Goal: Transaction & Acquisition: Purchase product/service

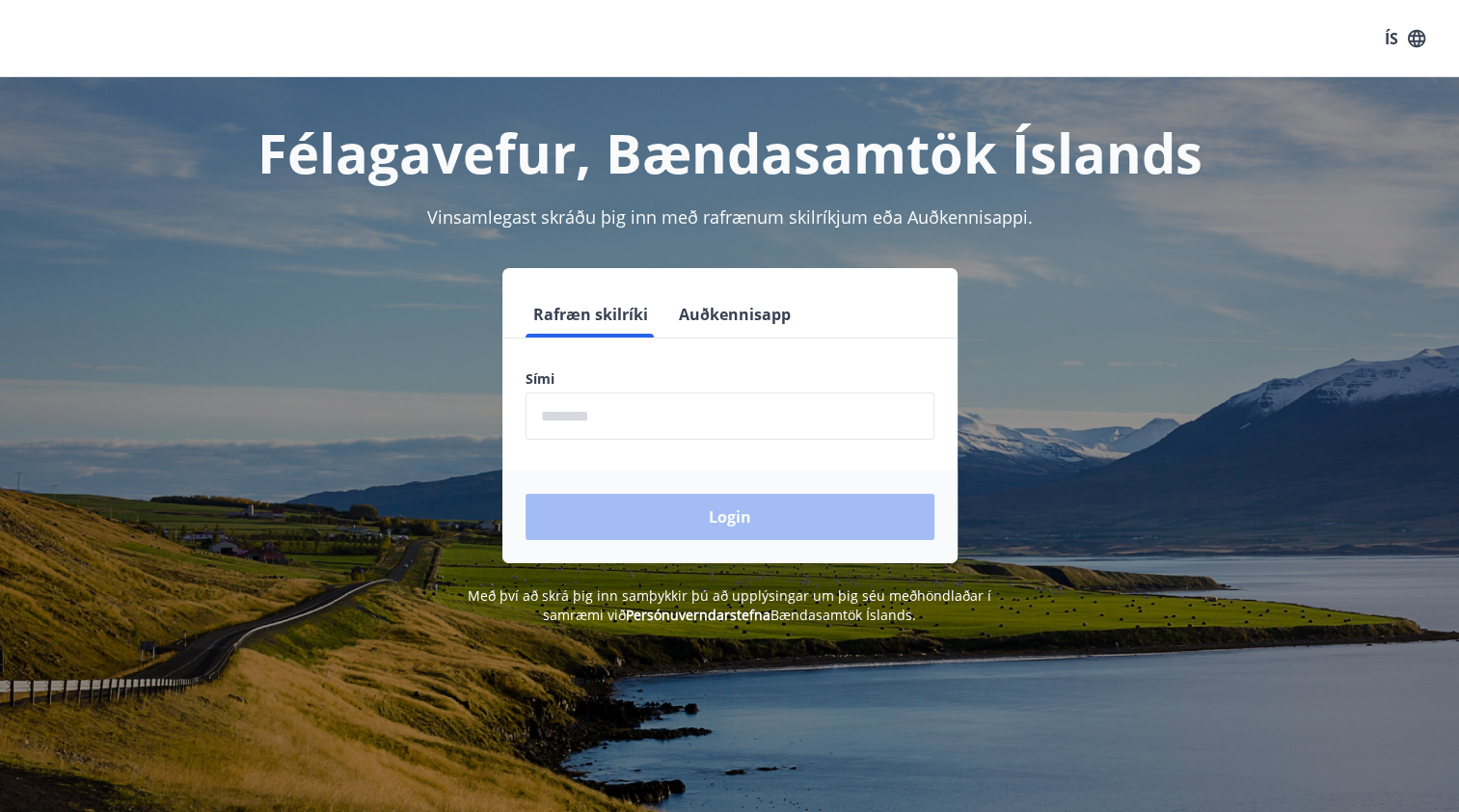
click at [550, 415] on input "phone" at bounding box center [730, 416] width 409 height 47
type input "********"
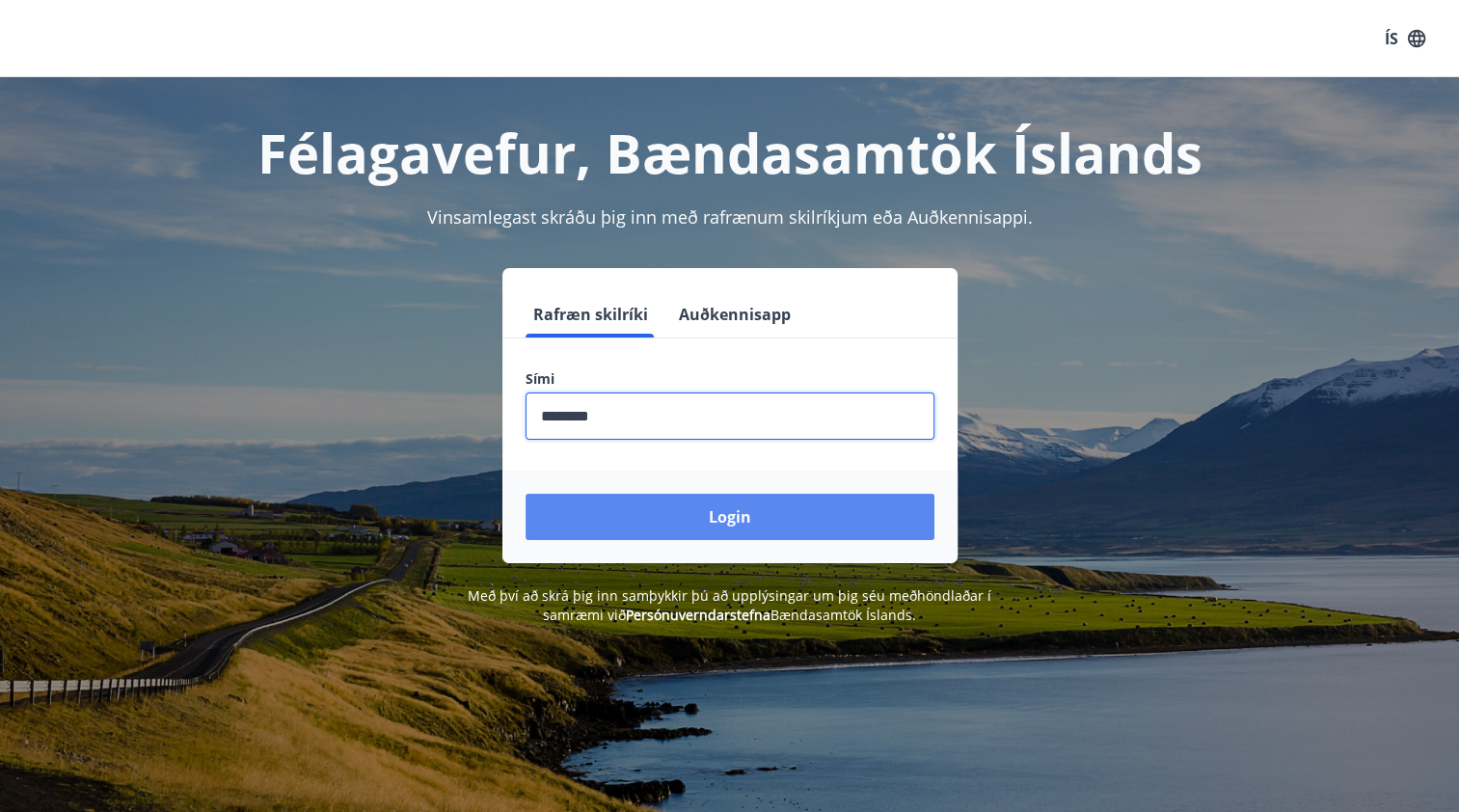
click at [733, 515] on button "Login" at bounding box center [730, 516] width 409 height 47
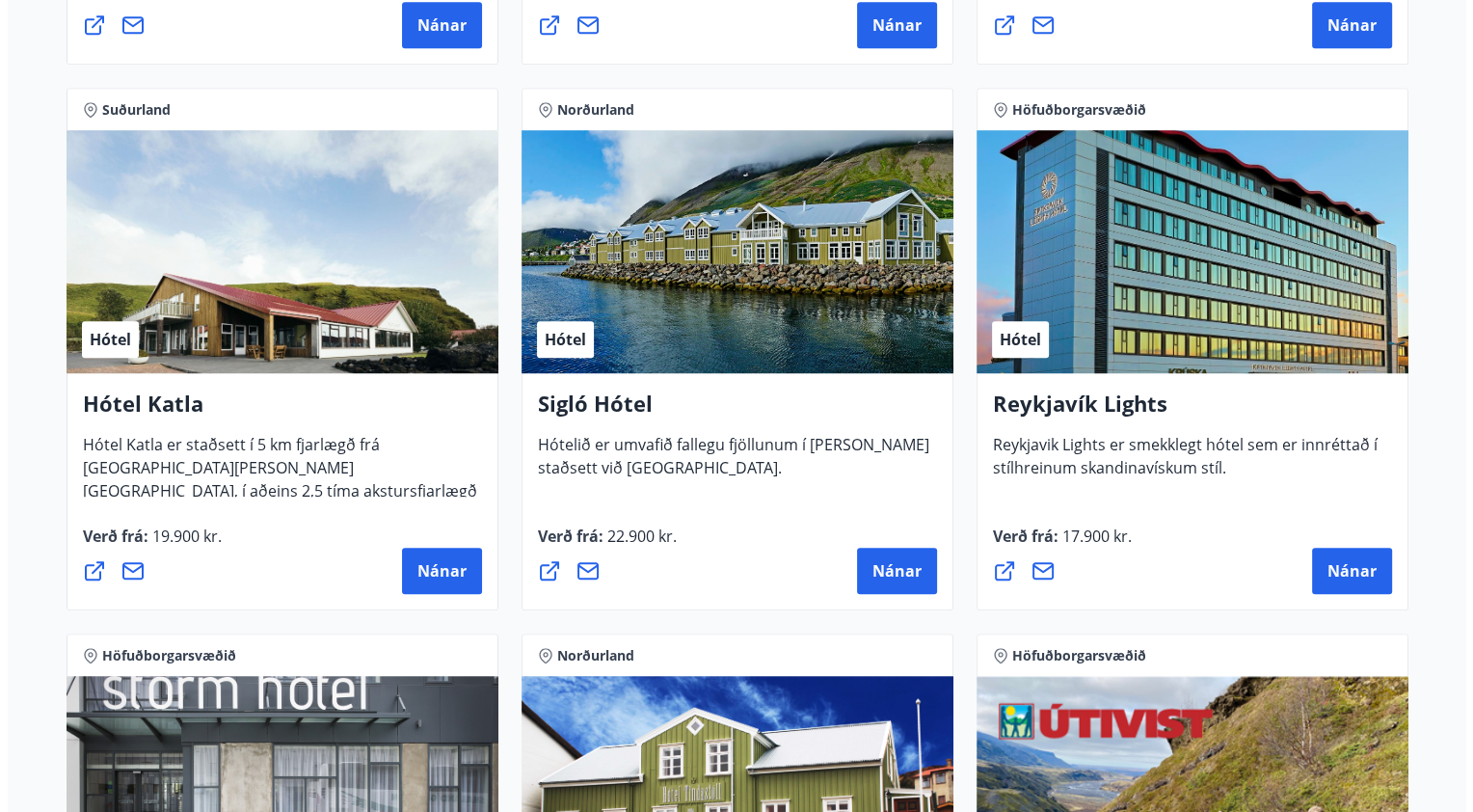
scroll to position [1387, 0]
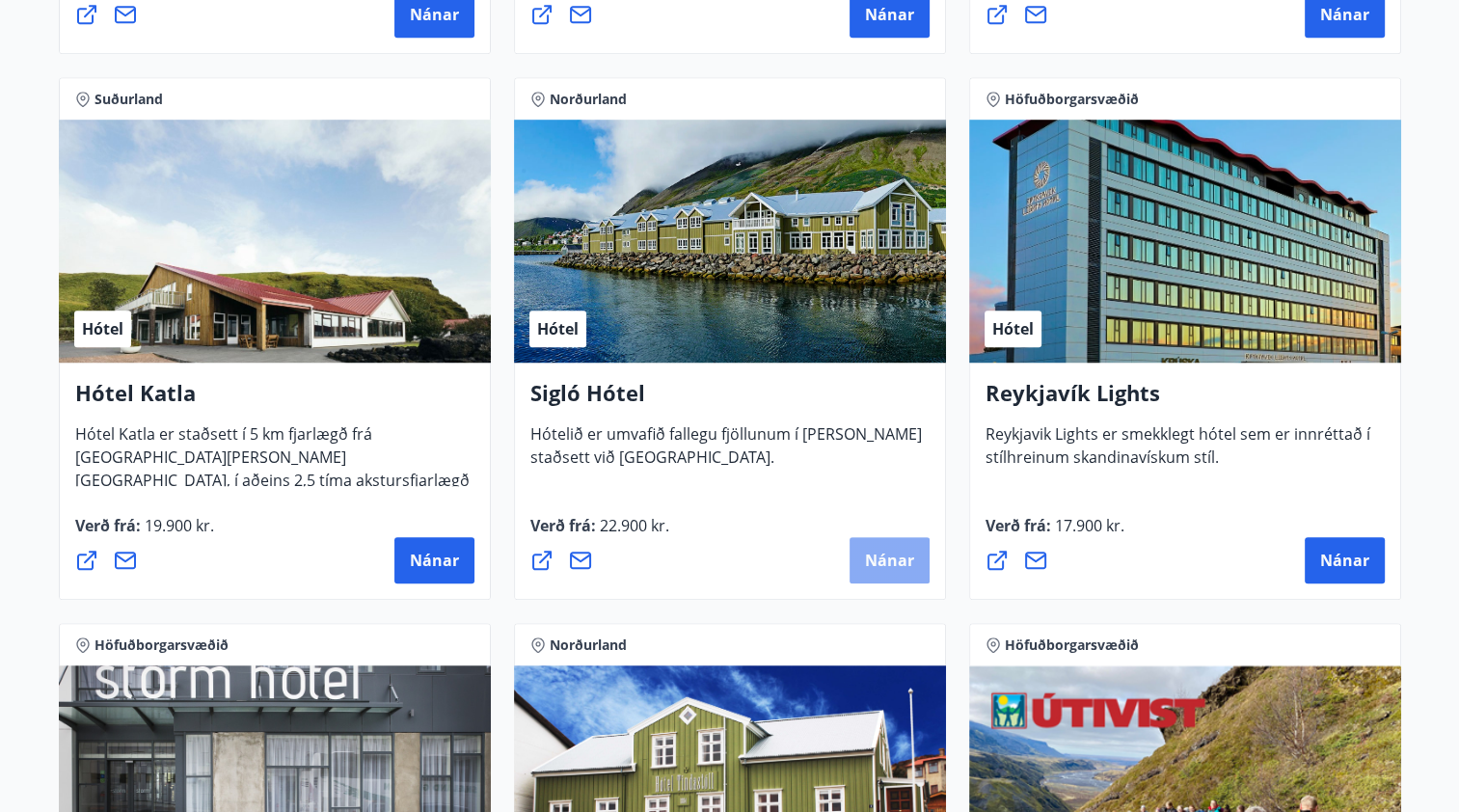
click at [891, 557] on span "Nánar" at bounding box center [889, 560] width 49 height 21
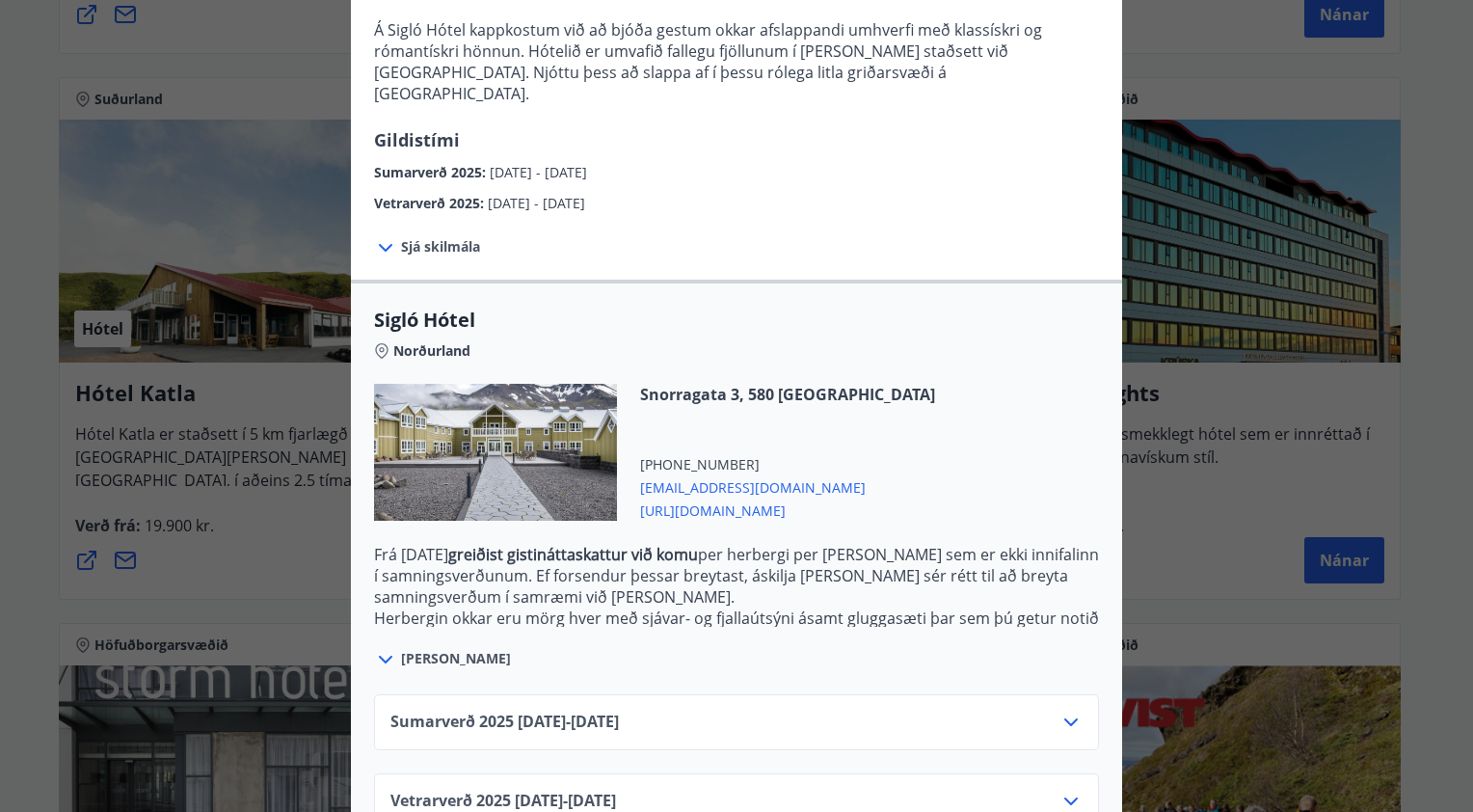
scroll to position [286, 0]
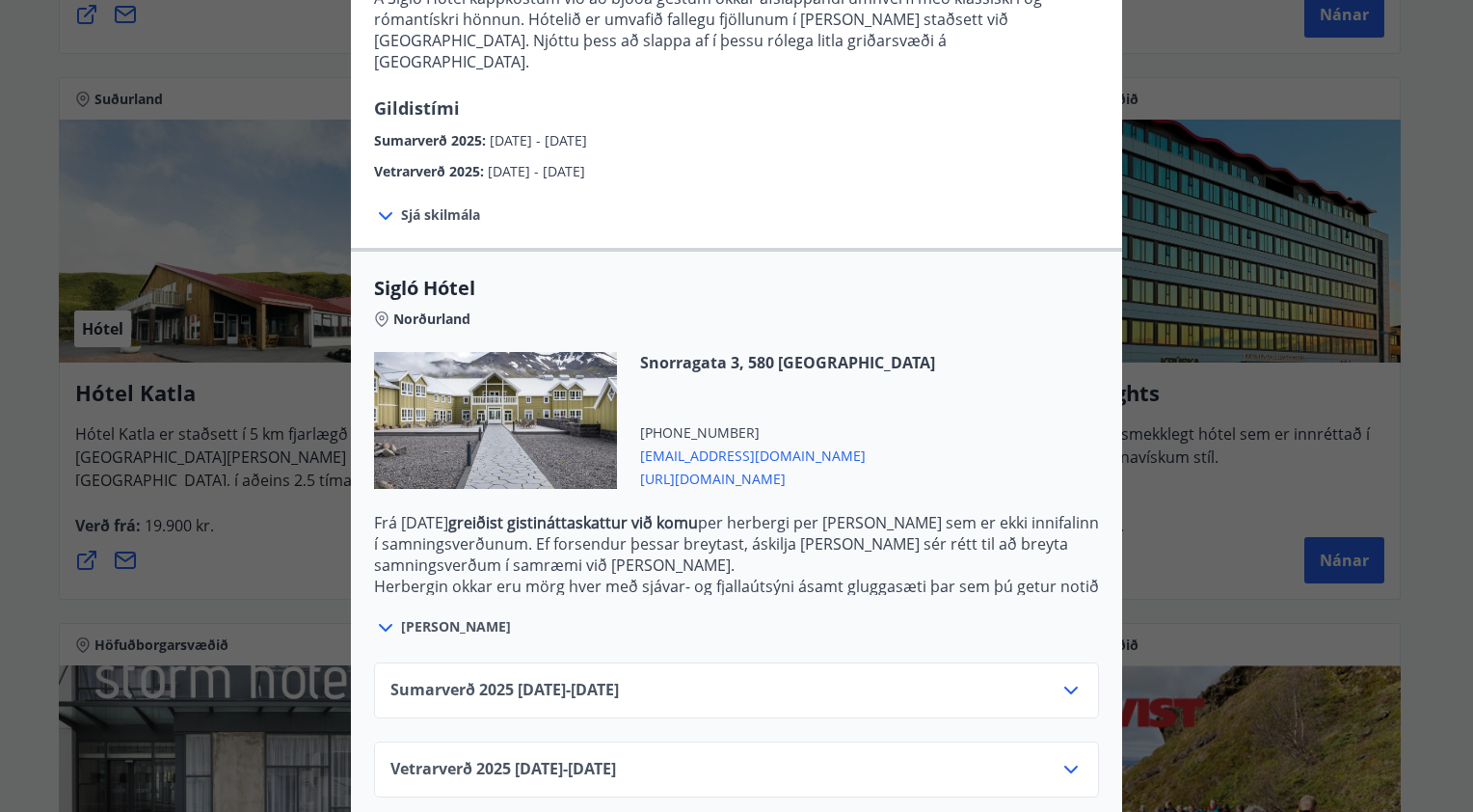
click at [1064, 678] on icon at bounding box center [1071, 690] width 23 height 23
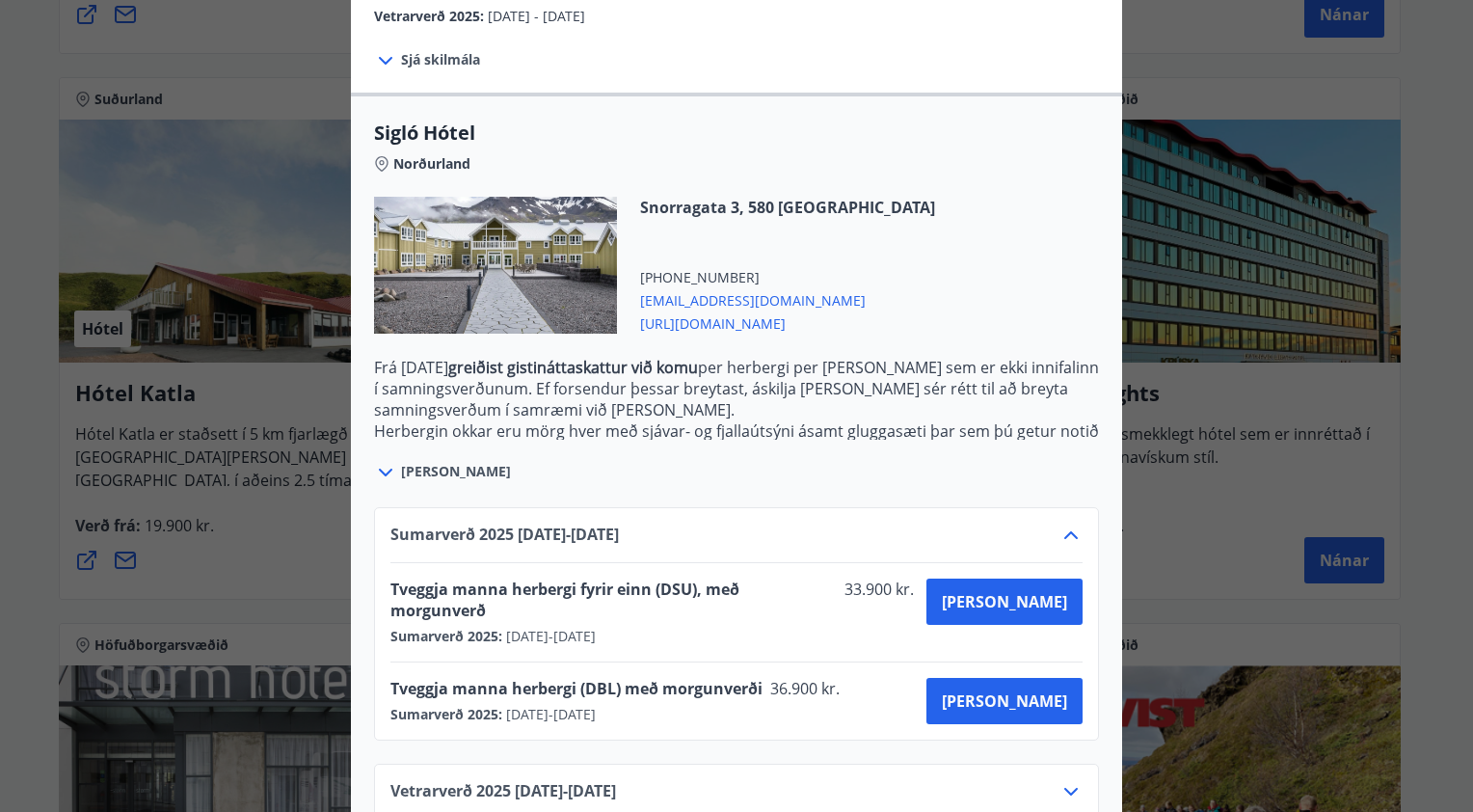
scroll to position [443, 0]
click at [1064, 787] on icon at bounding box center [1071, 791] width 14 height 8
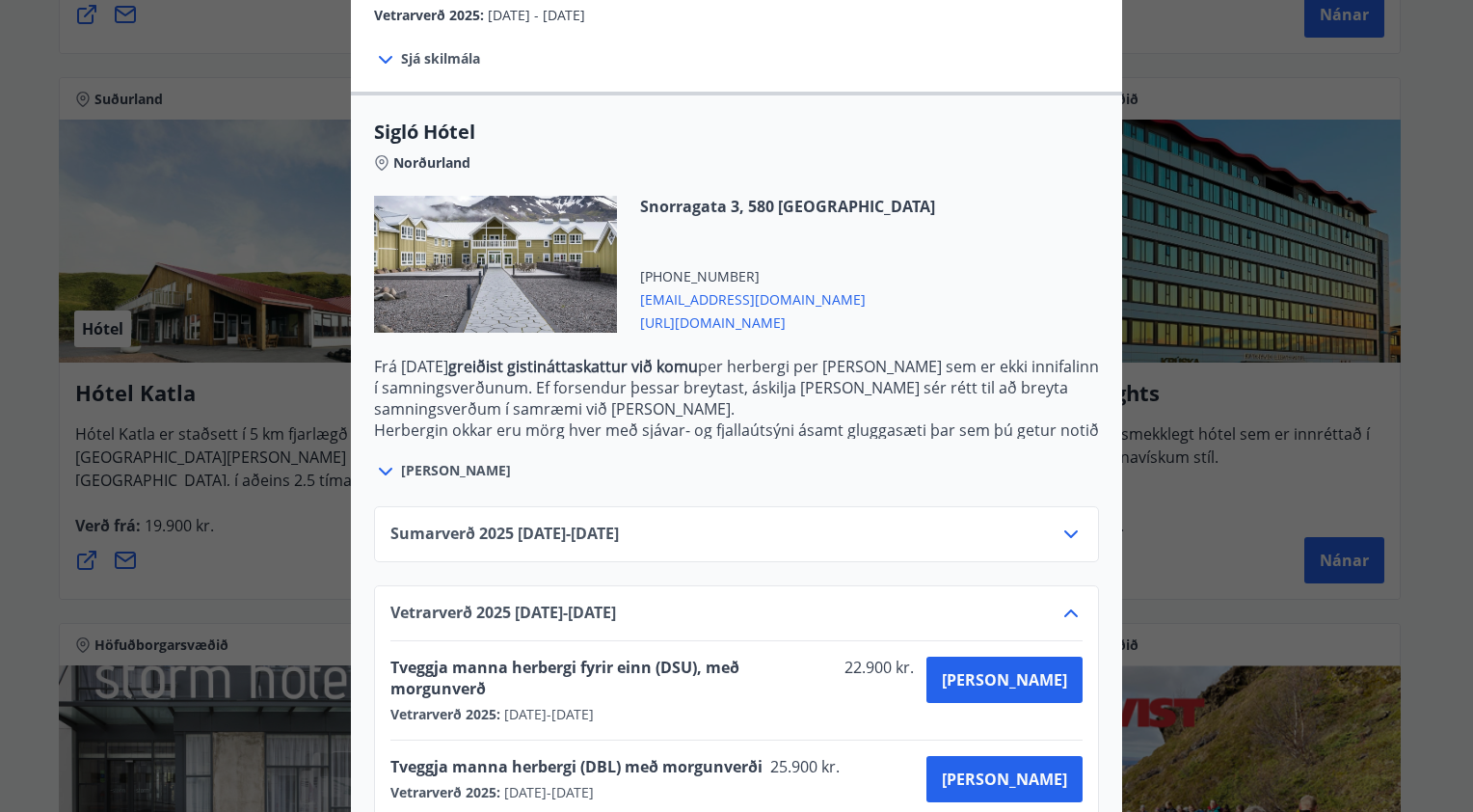
click at [1062, 602] on icon at bounding box center [1071, 613] width 23 height 23
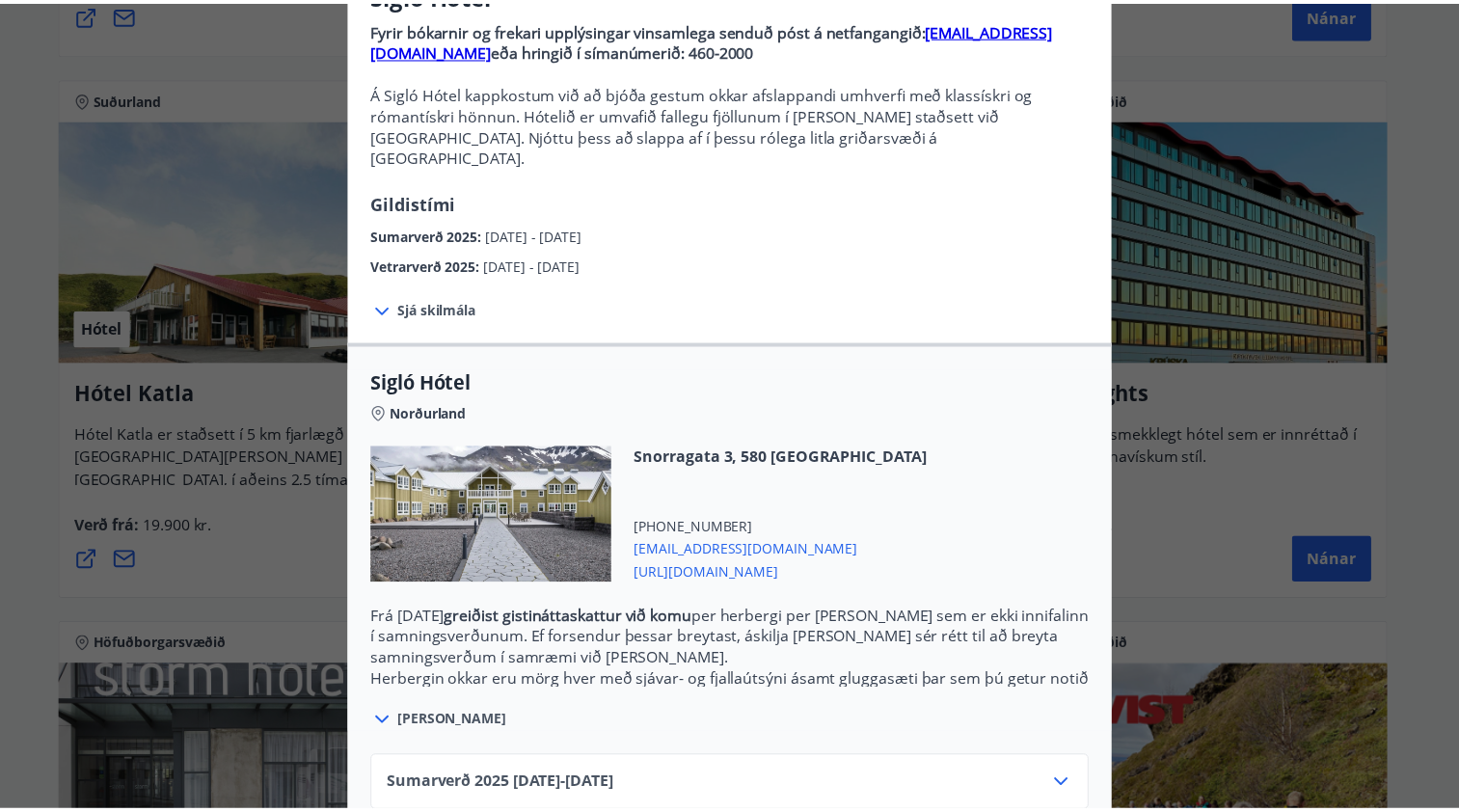
scroll to position [0, 0]
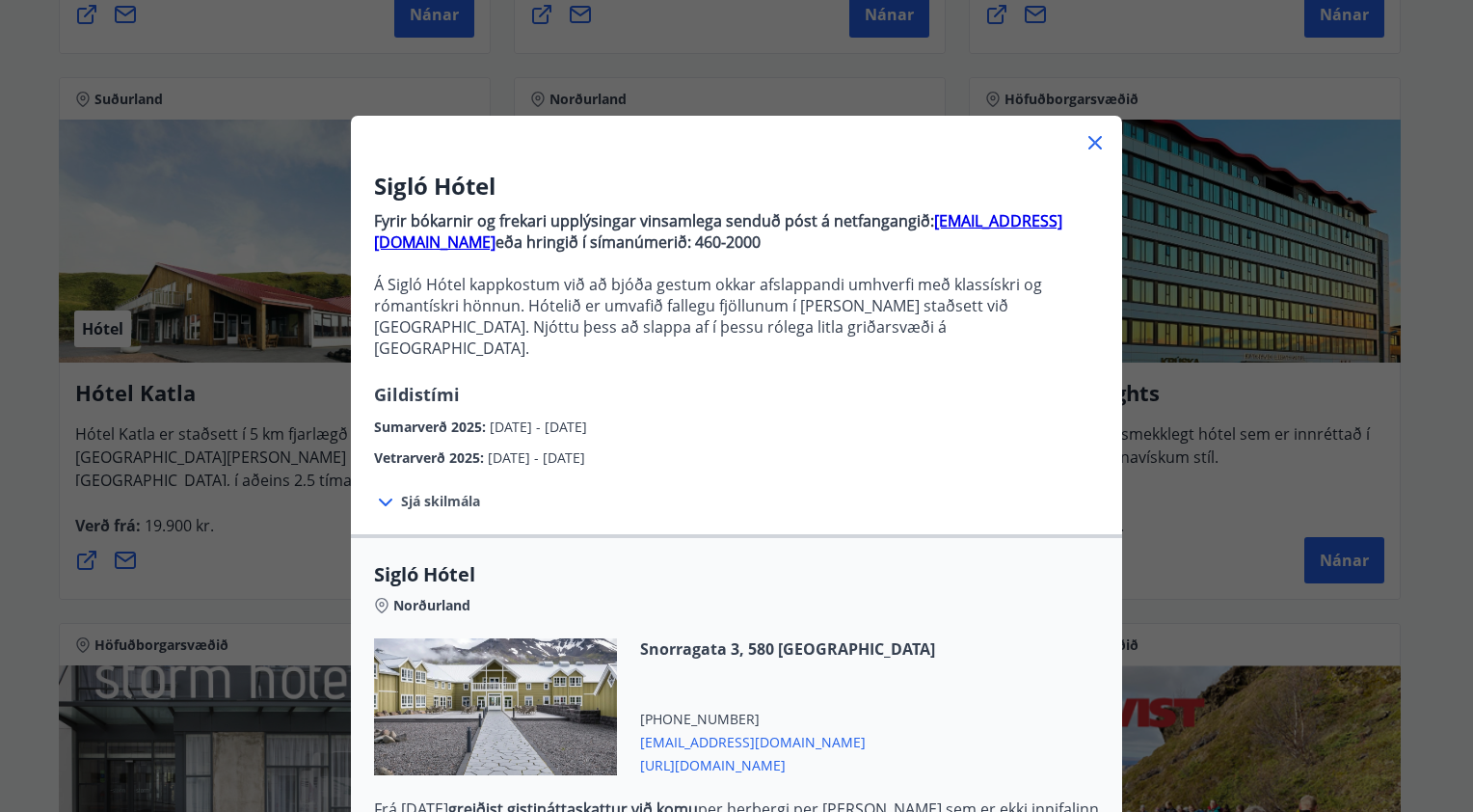
click at [1085, 136] on icon at bounding box center [1095, 142] width 23 height 23
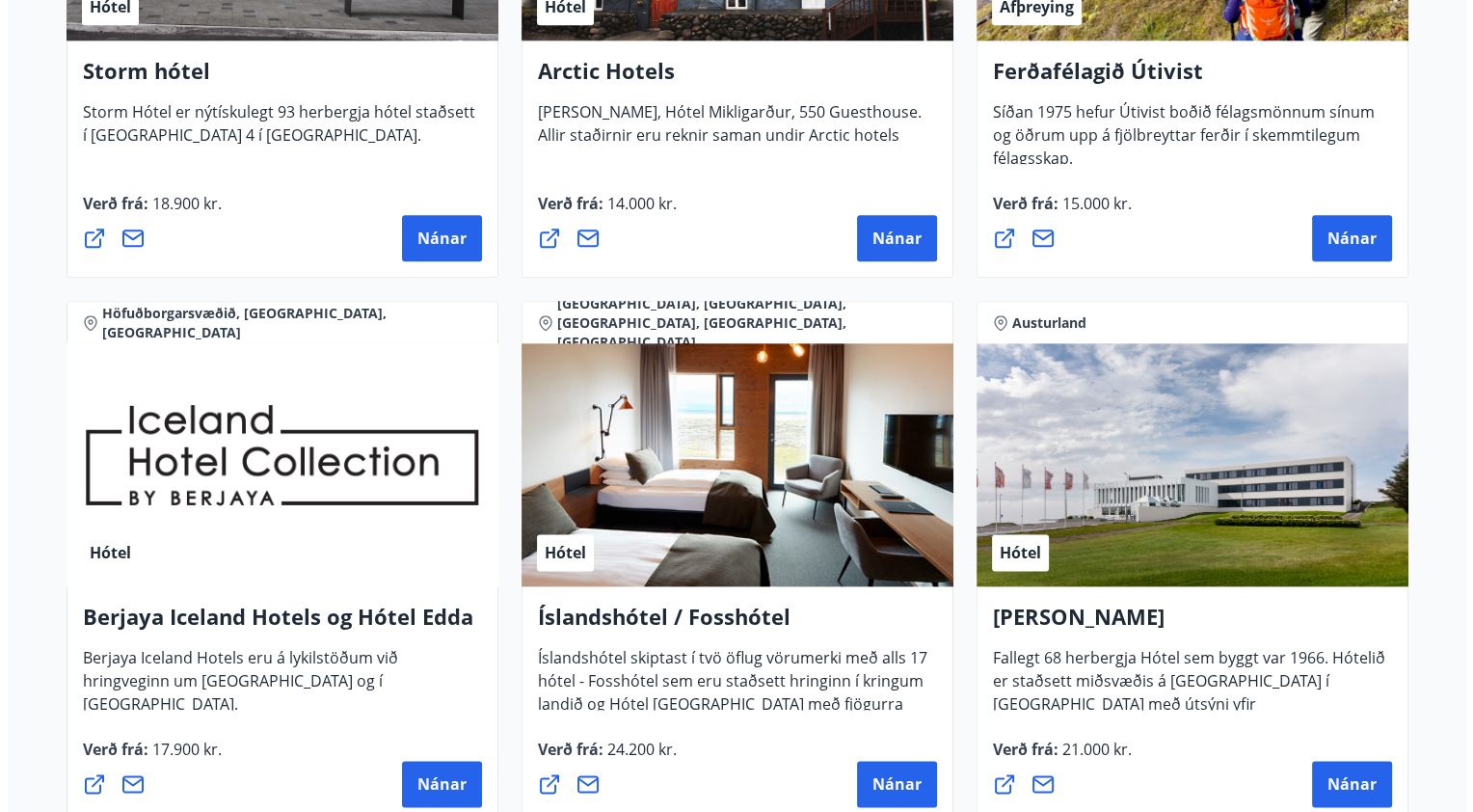
scroll to position [2543, 0]
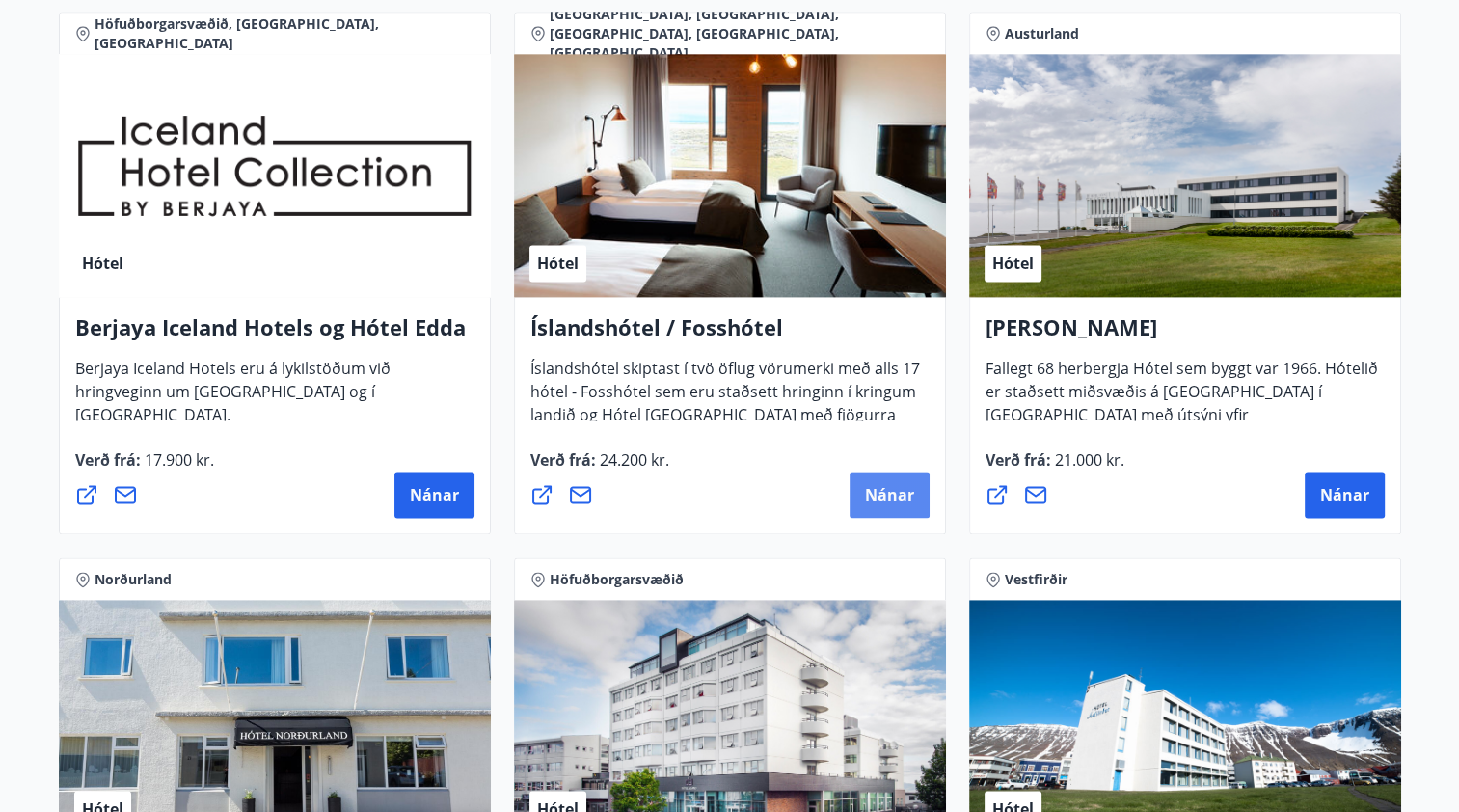
click at [884, 501] on span "Nánar" at bounding box center [889, 494] width 49 height 21
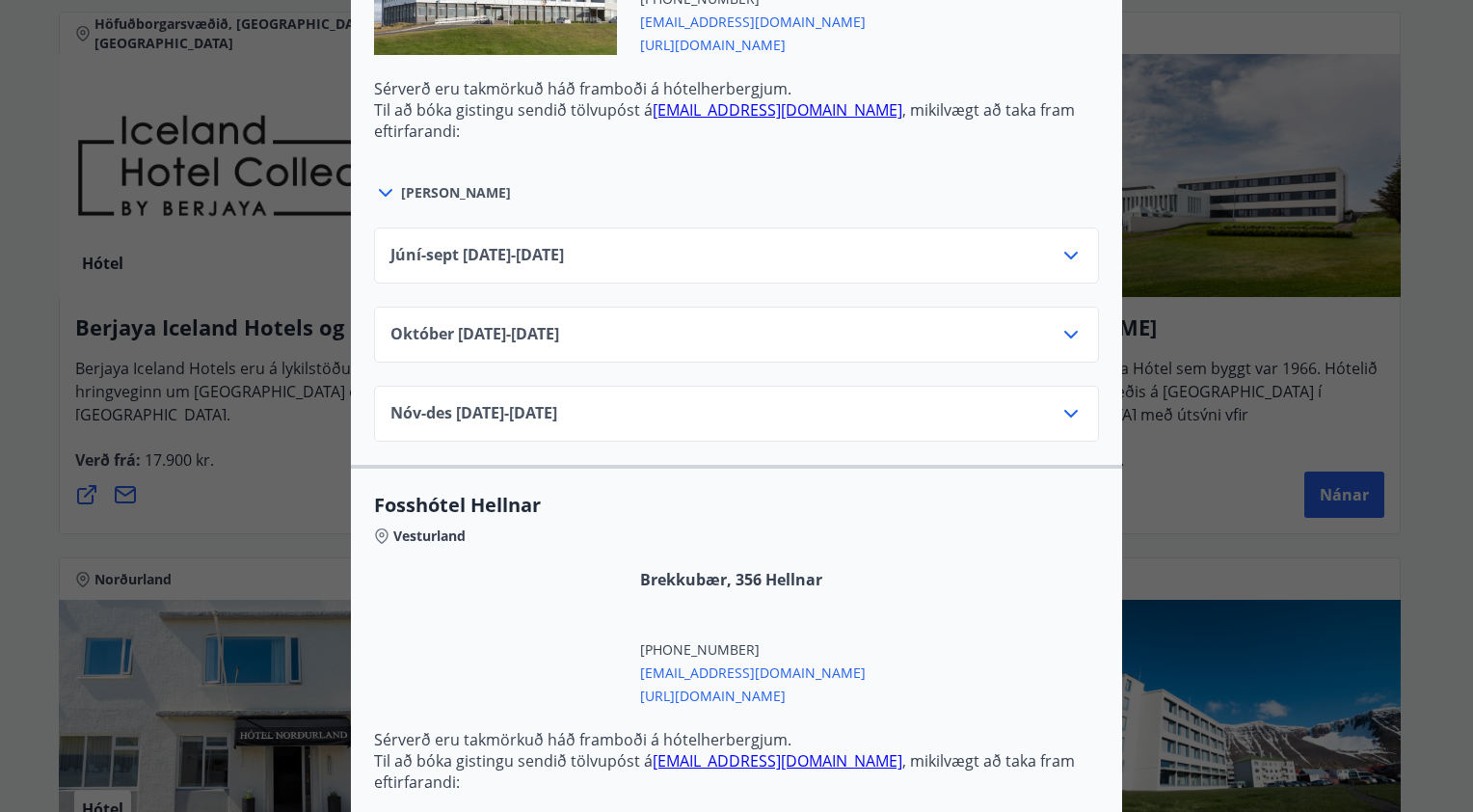
scroll to position [1543, 0]
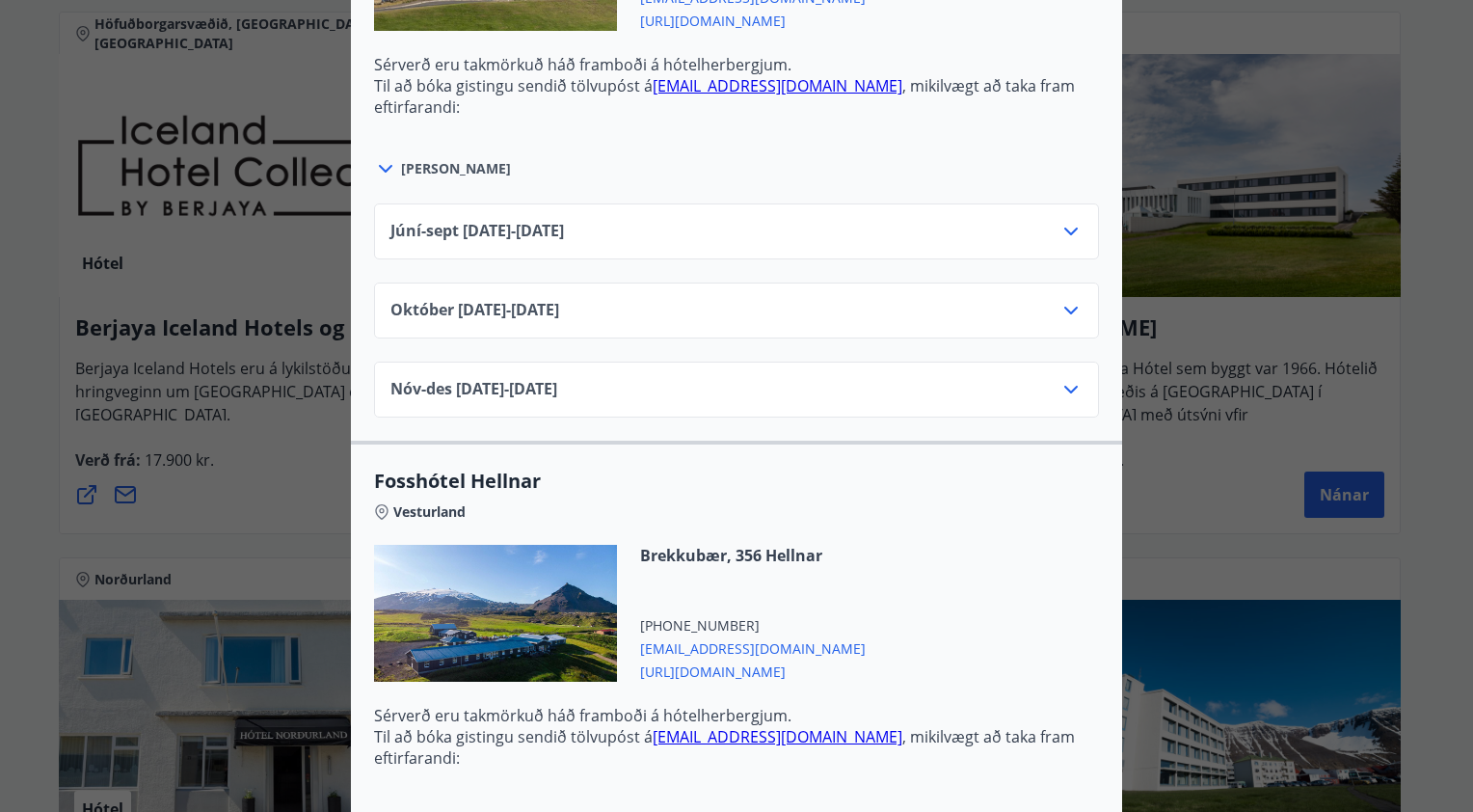
click at [1064, 230] on icon at bounding box center [1071, 232] width 23 height 23
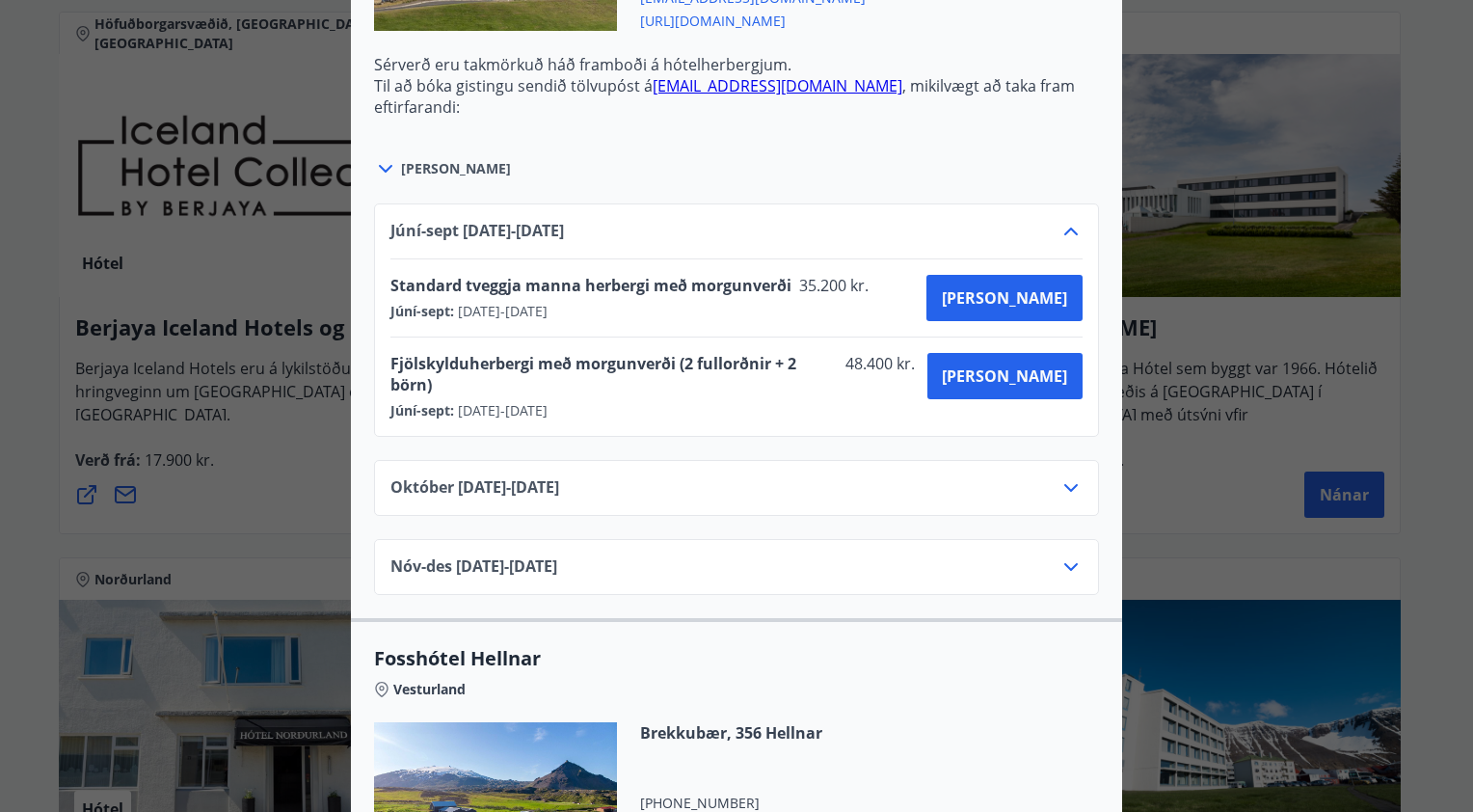
click at [1059, 226] on icon at bounding box center [1071, 232] width 23 height 23
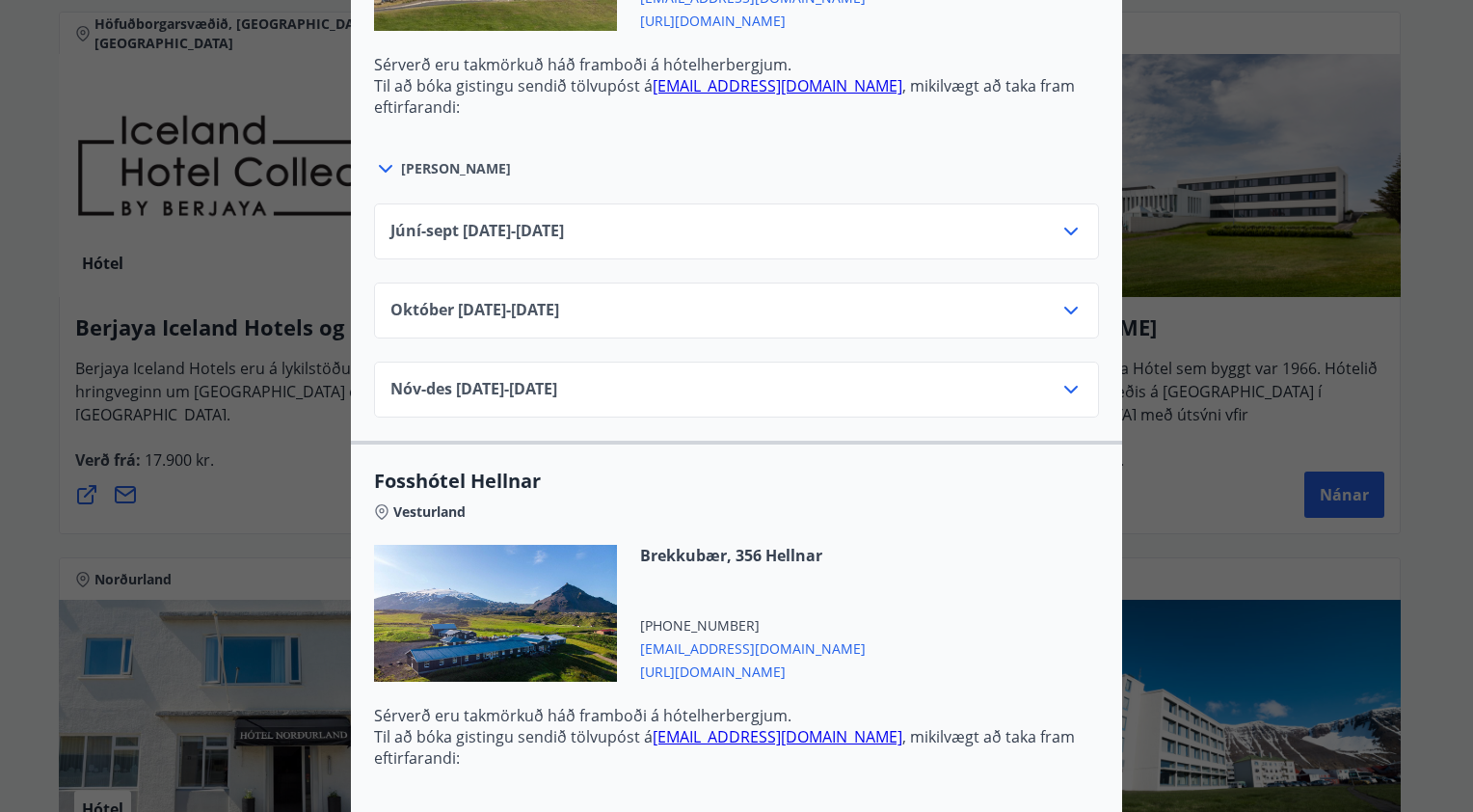
click at [1064, 386] on icon at bounding box center [1071, 390] width 14 height 8
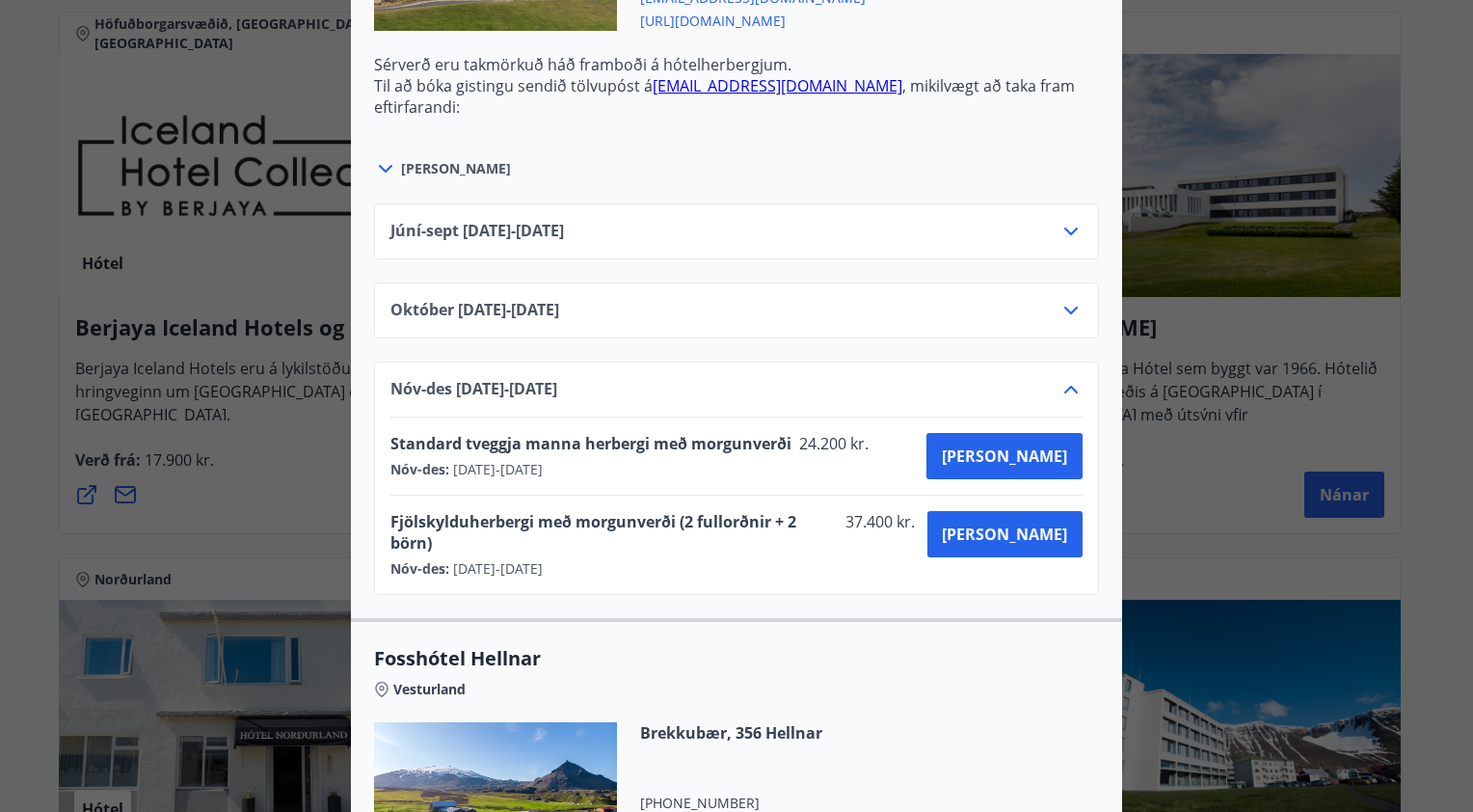
click at [1059, 384] on icon at bounding box center [1071, 390] width 23 height 23
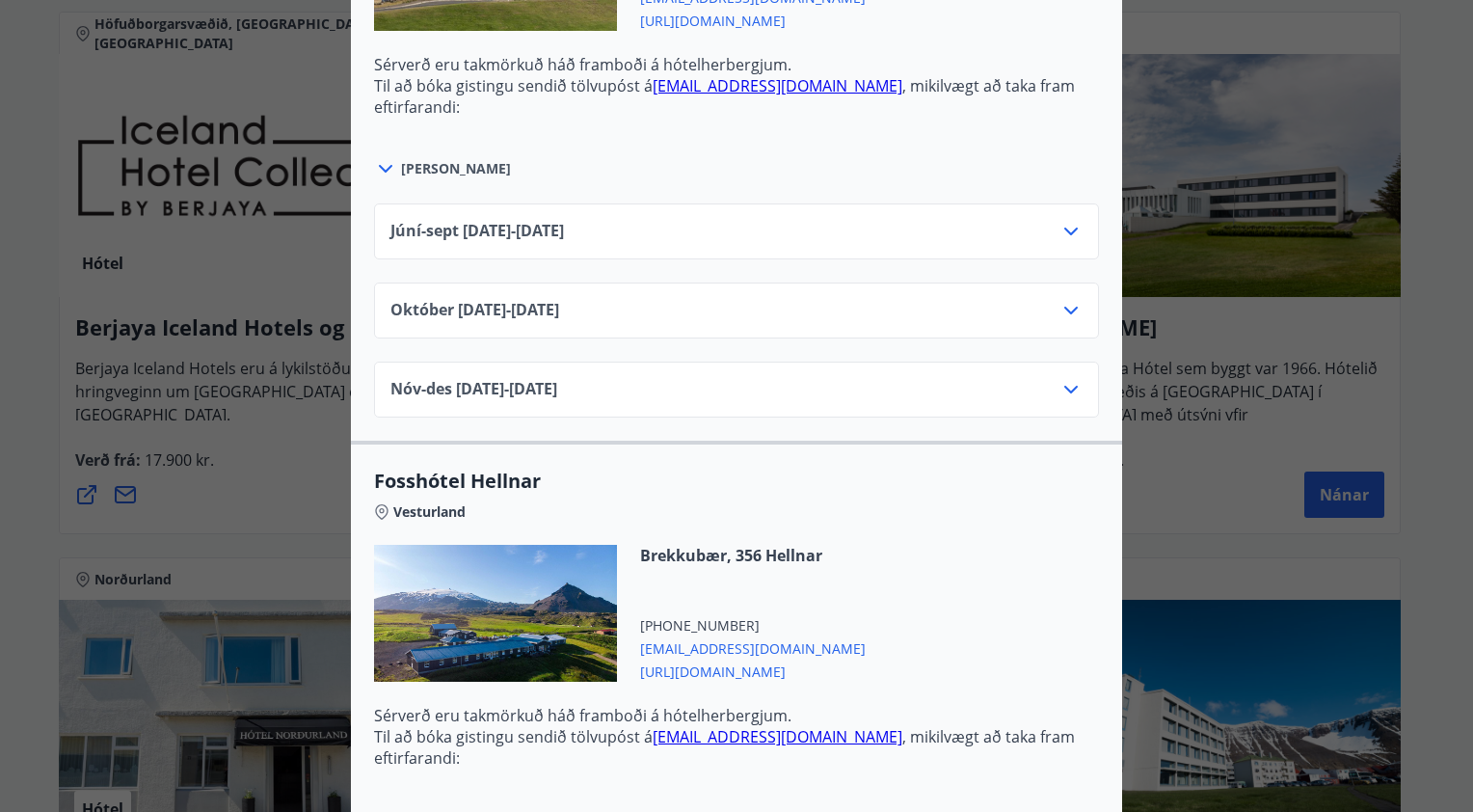
click at [1063, 305] on icon at bounding box center [1071, 310] width 23 height 23
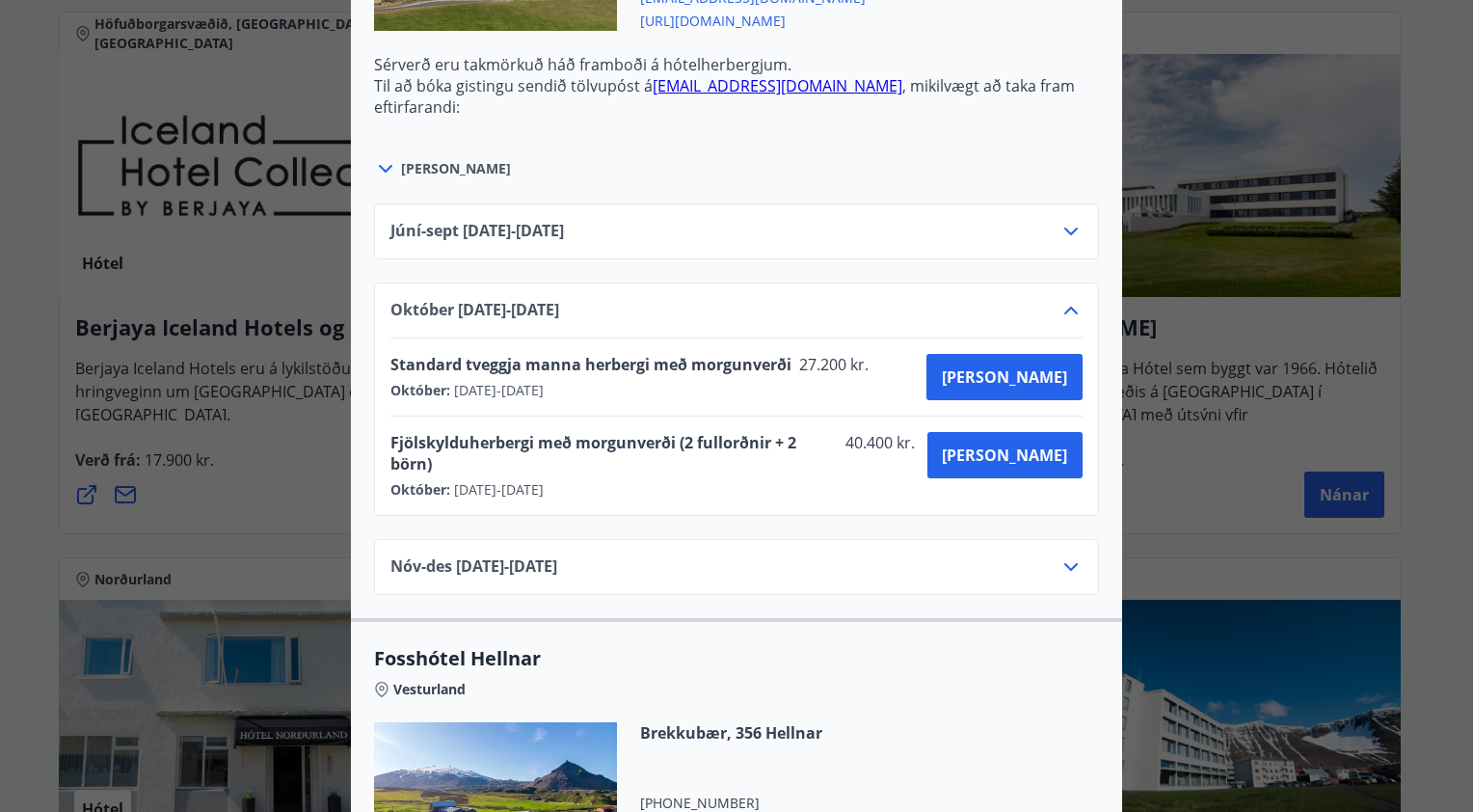
click at [1064, 306] on icon at bounding box center [1071, 310] width 14 height 8
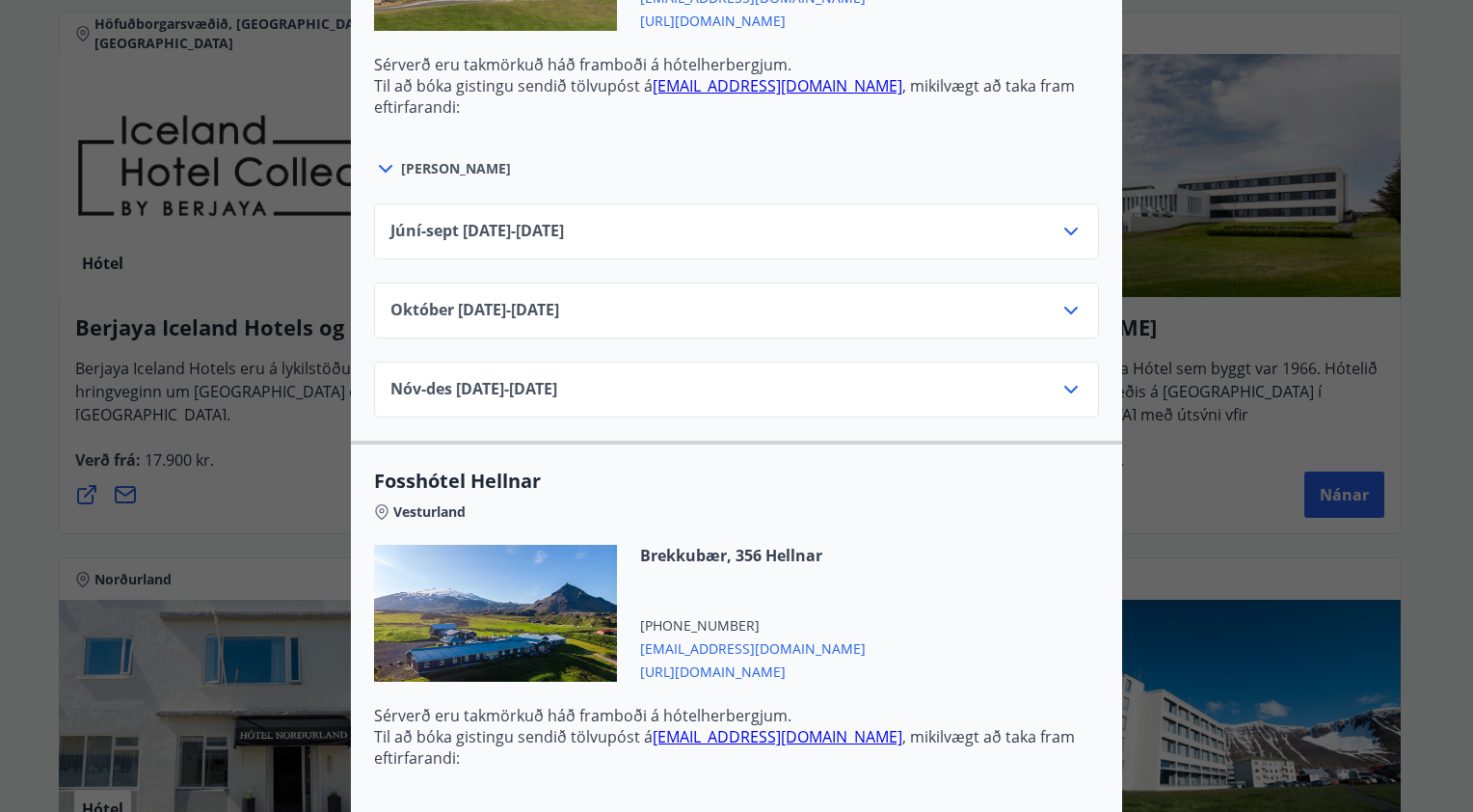
click at [1064, 226] on icon at bounding box center [1071, 232] width 23 height 23
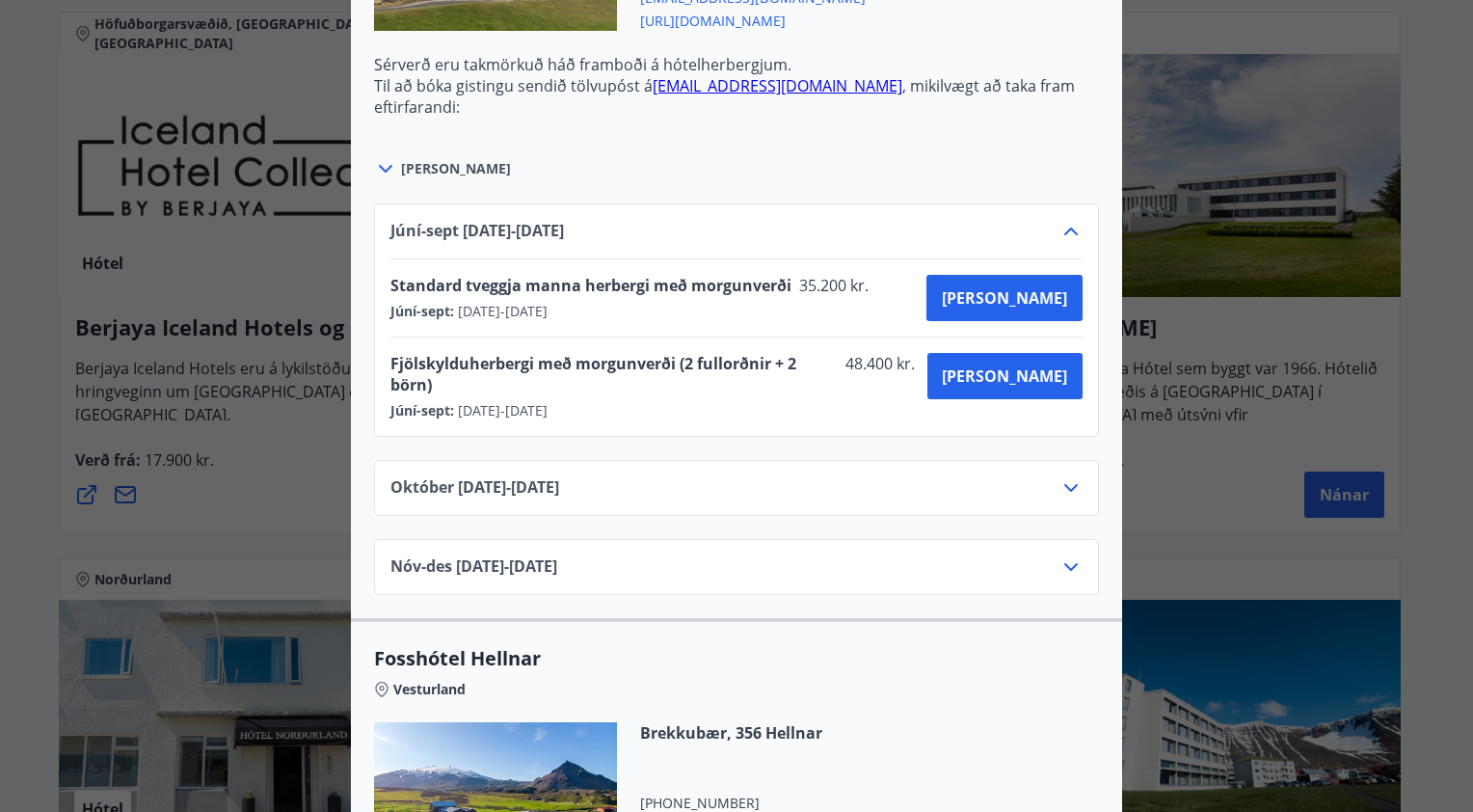
click at [1064, 226] on icon at bounding box center [1071, 232] width 23 height 23
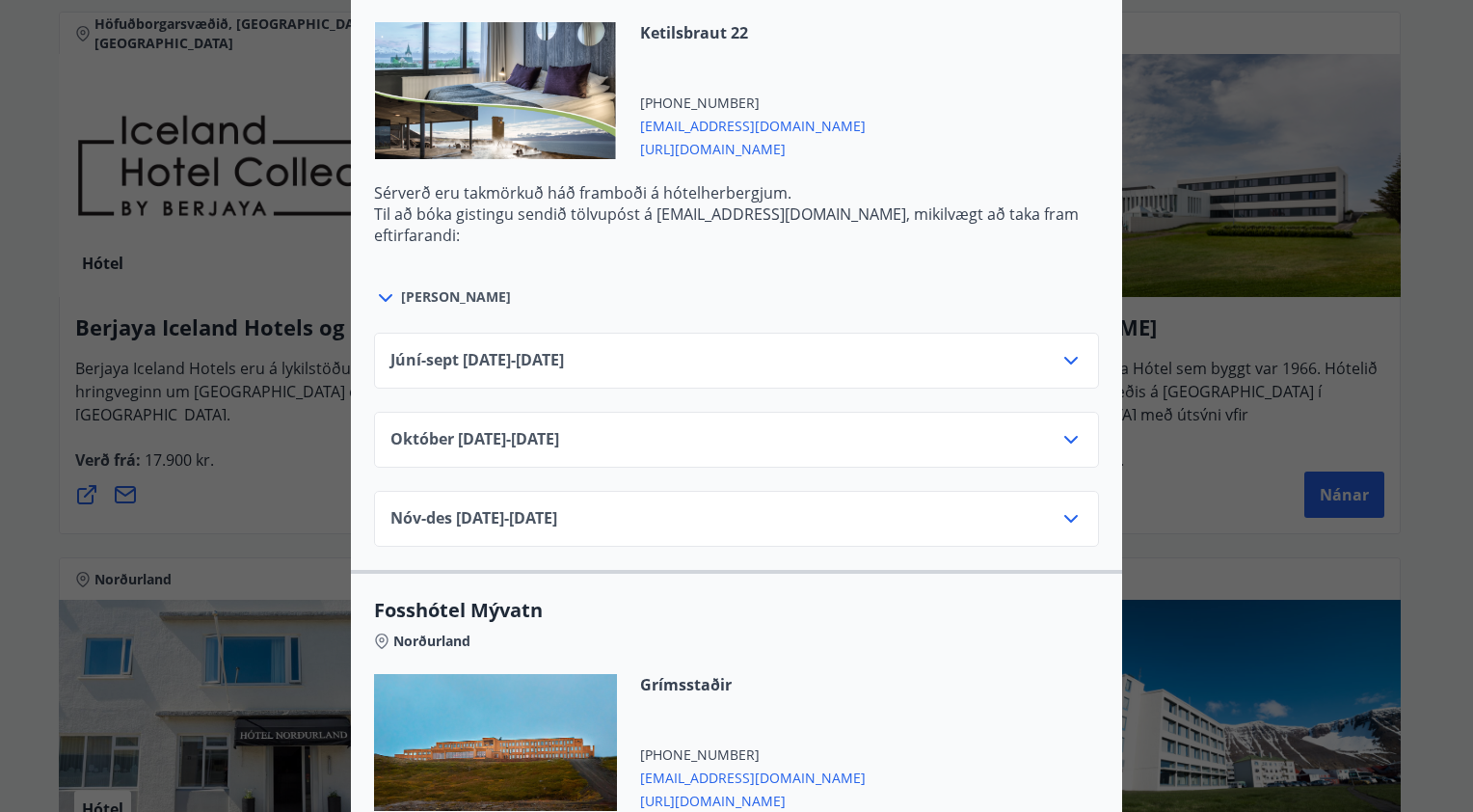
scroll to position [3278, 0]
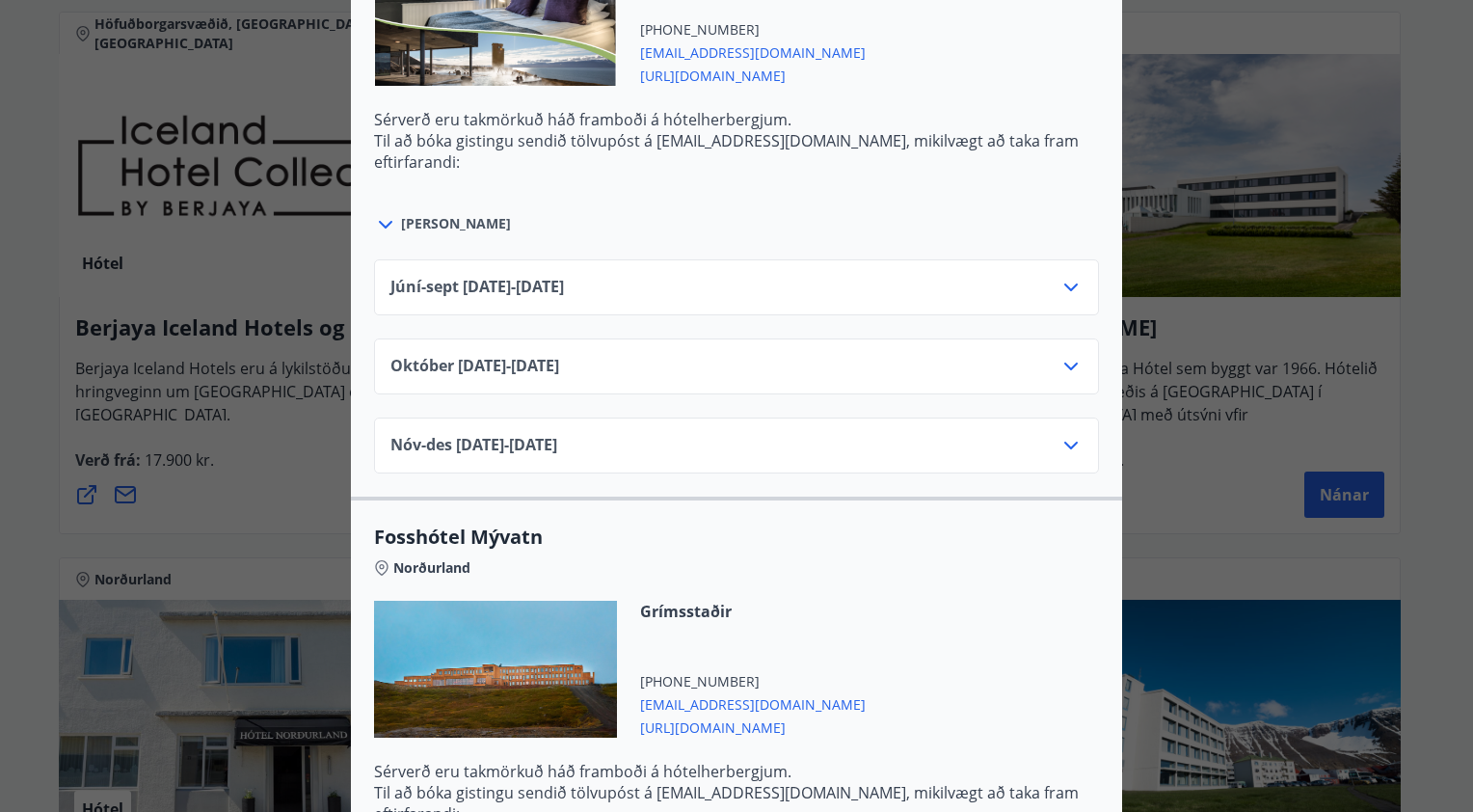
click at [1060, 437] on icon at bounding box center [1071, 446] width 23 height 23
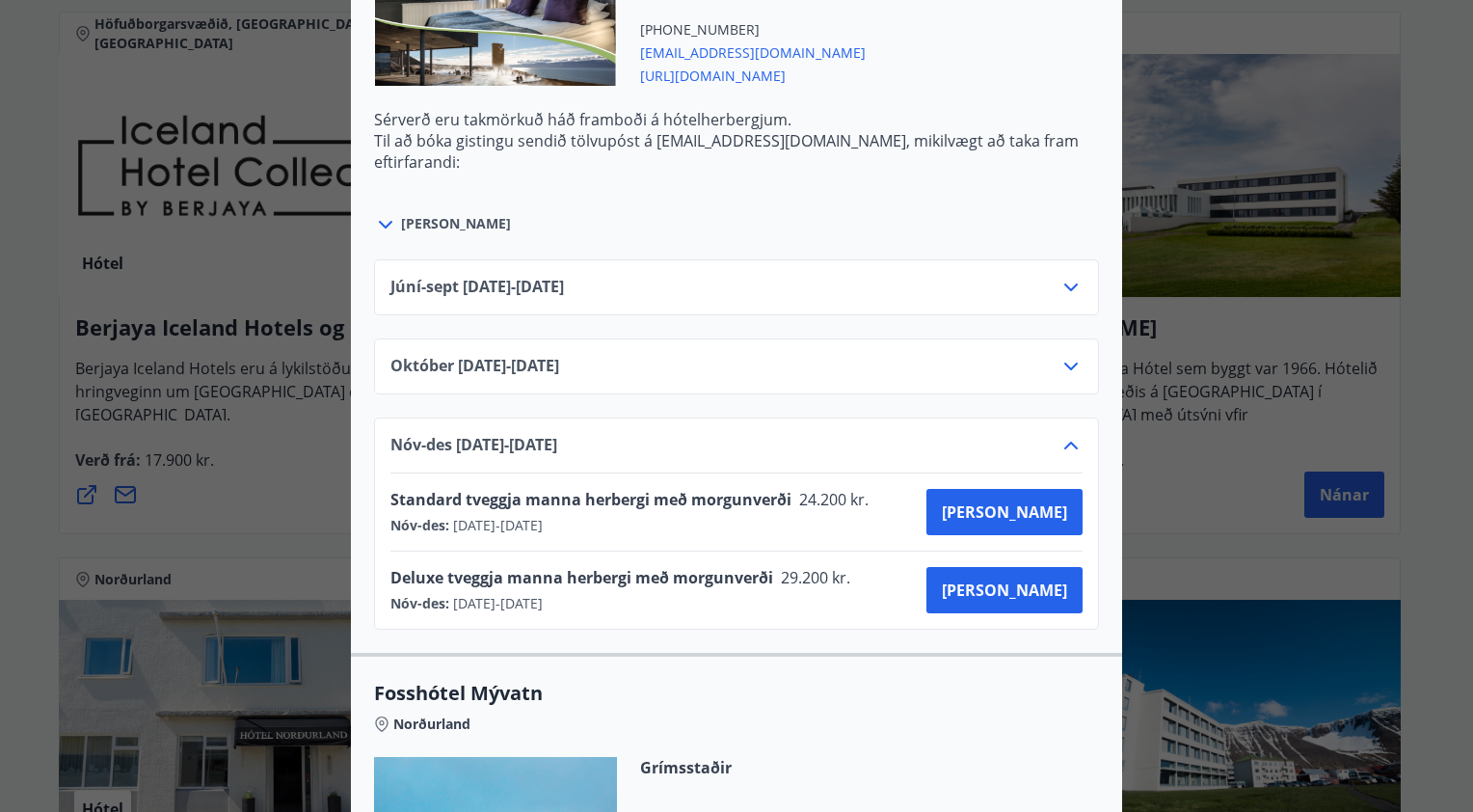
click at [1060, 437] on icon at bounding box center [1071, 446] width 23 height 23
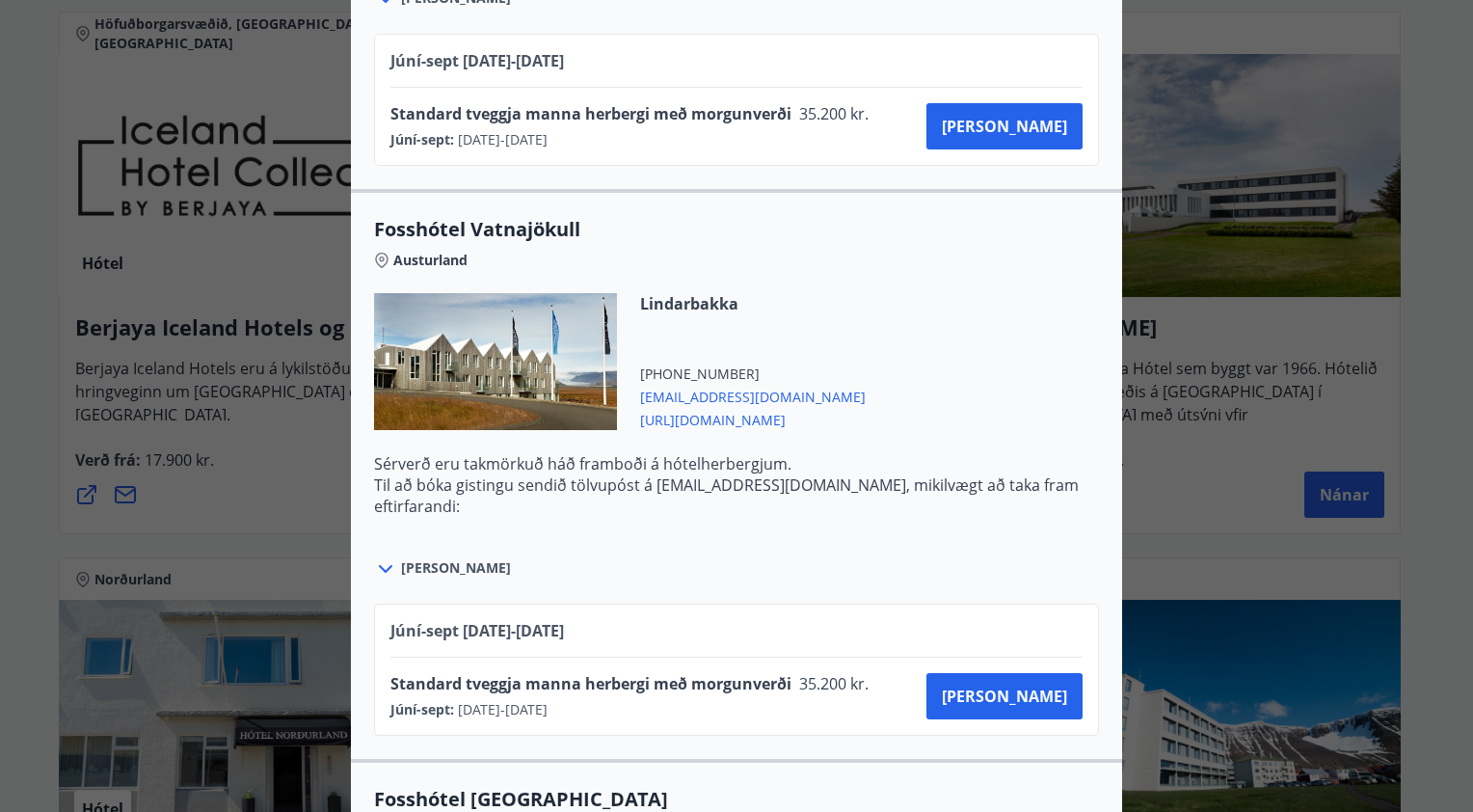
scroll to position [4820, 0]
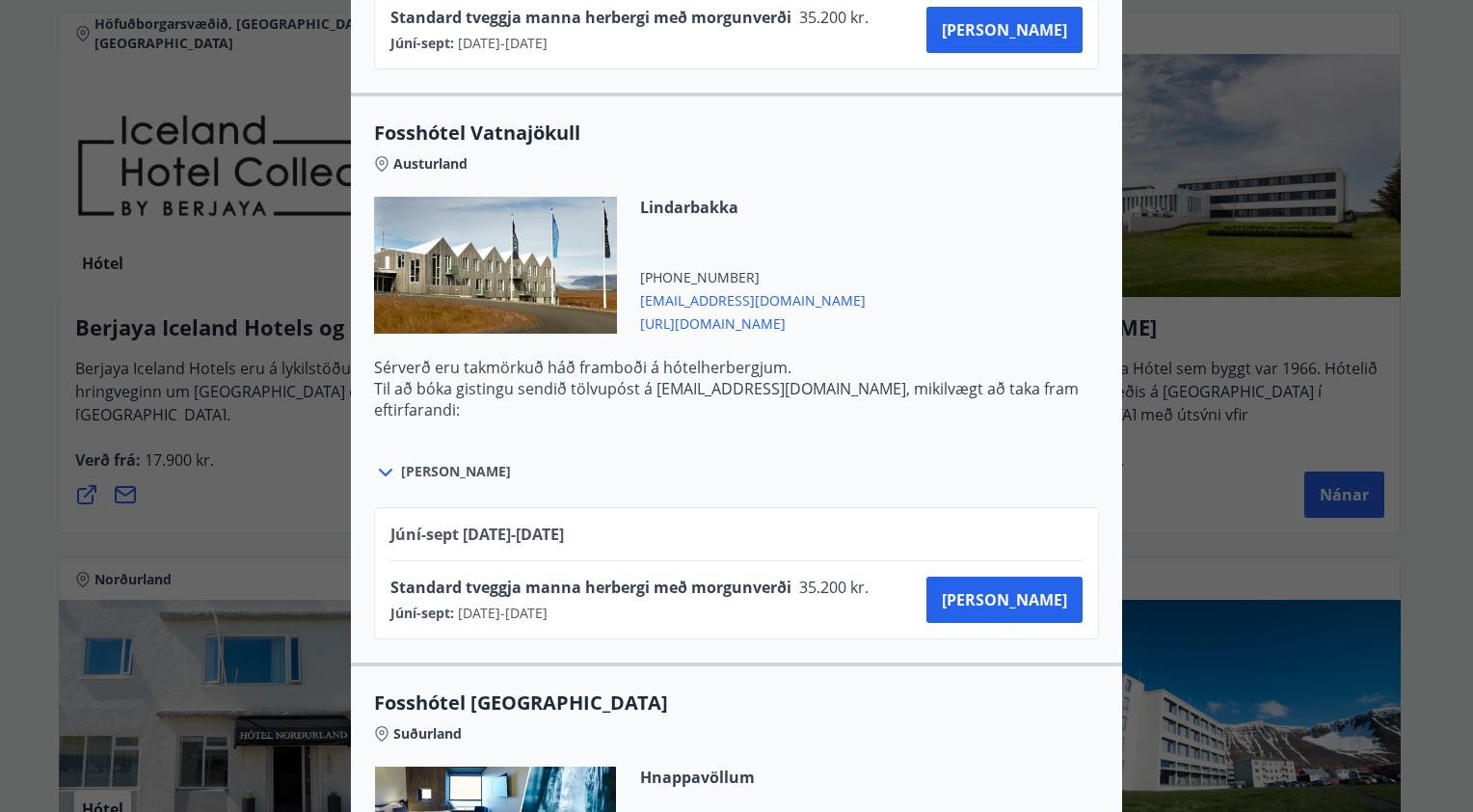
click at [375, 461] on icon at bounding box center [386, 473] width 23 height 23
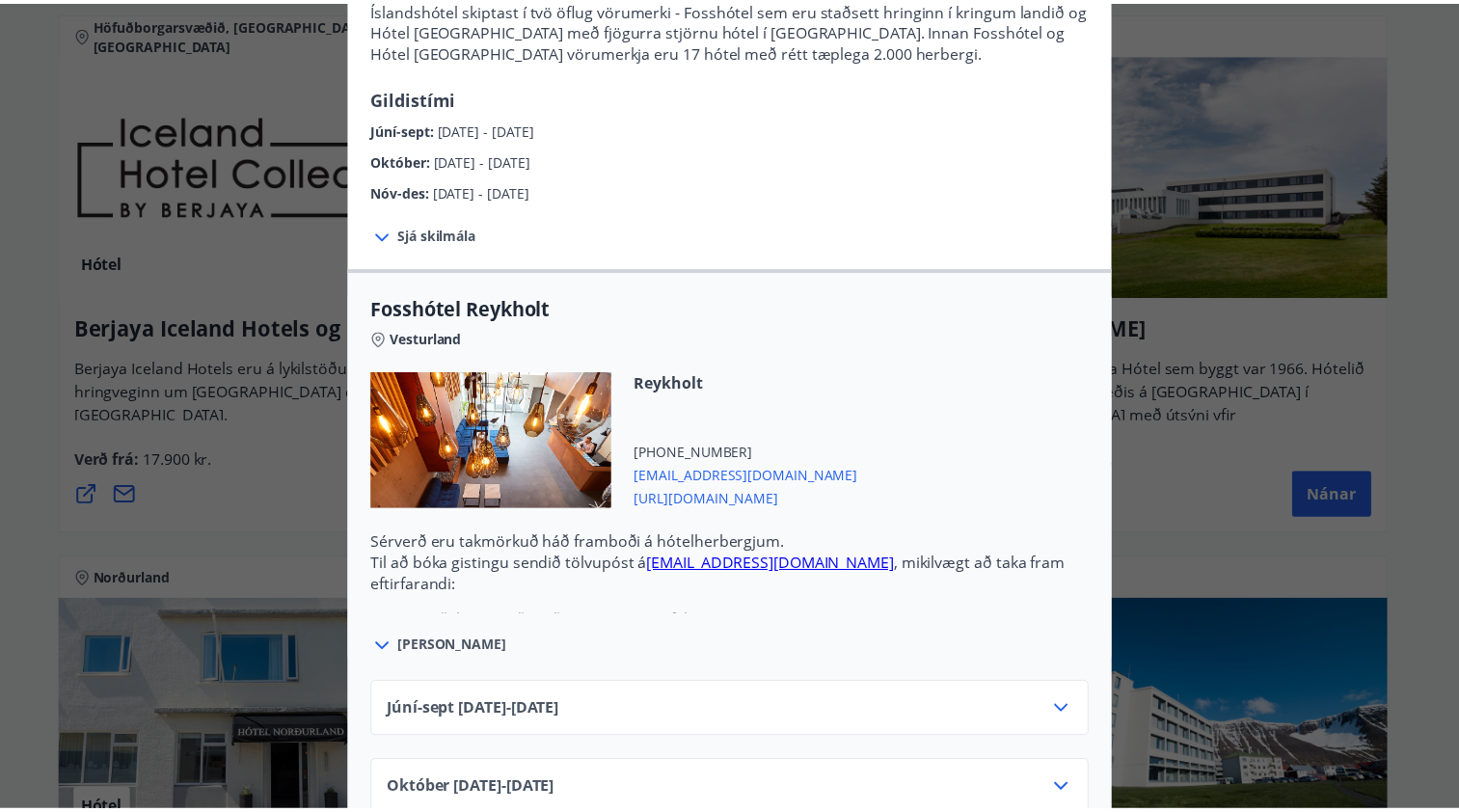
scroll to position [0, 0]
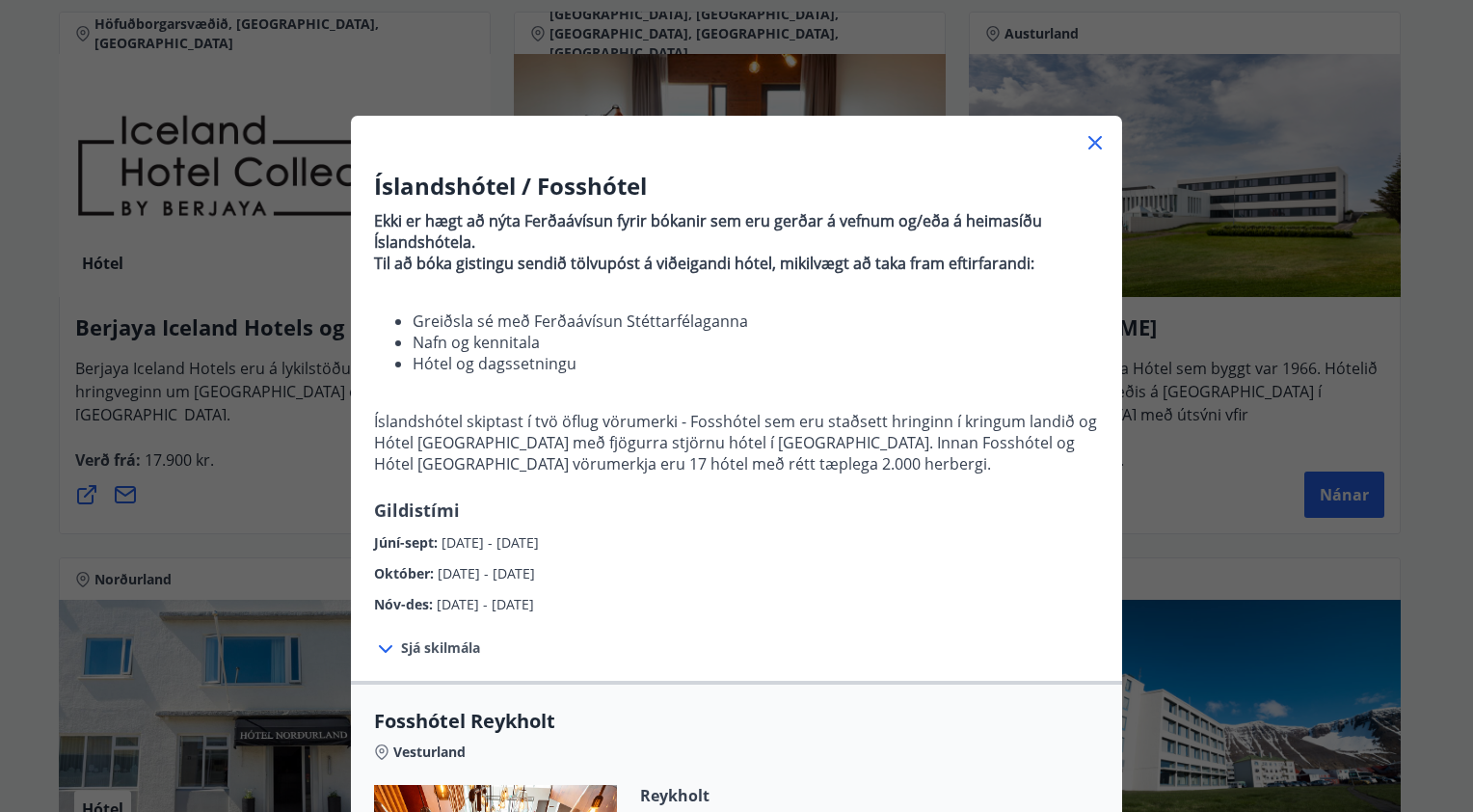
click at [1088, 140] on icon at bounding box center [1095, 142] width 14 height 14
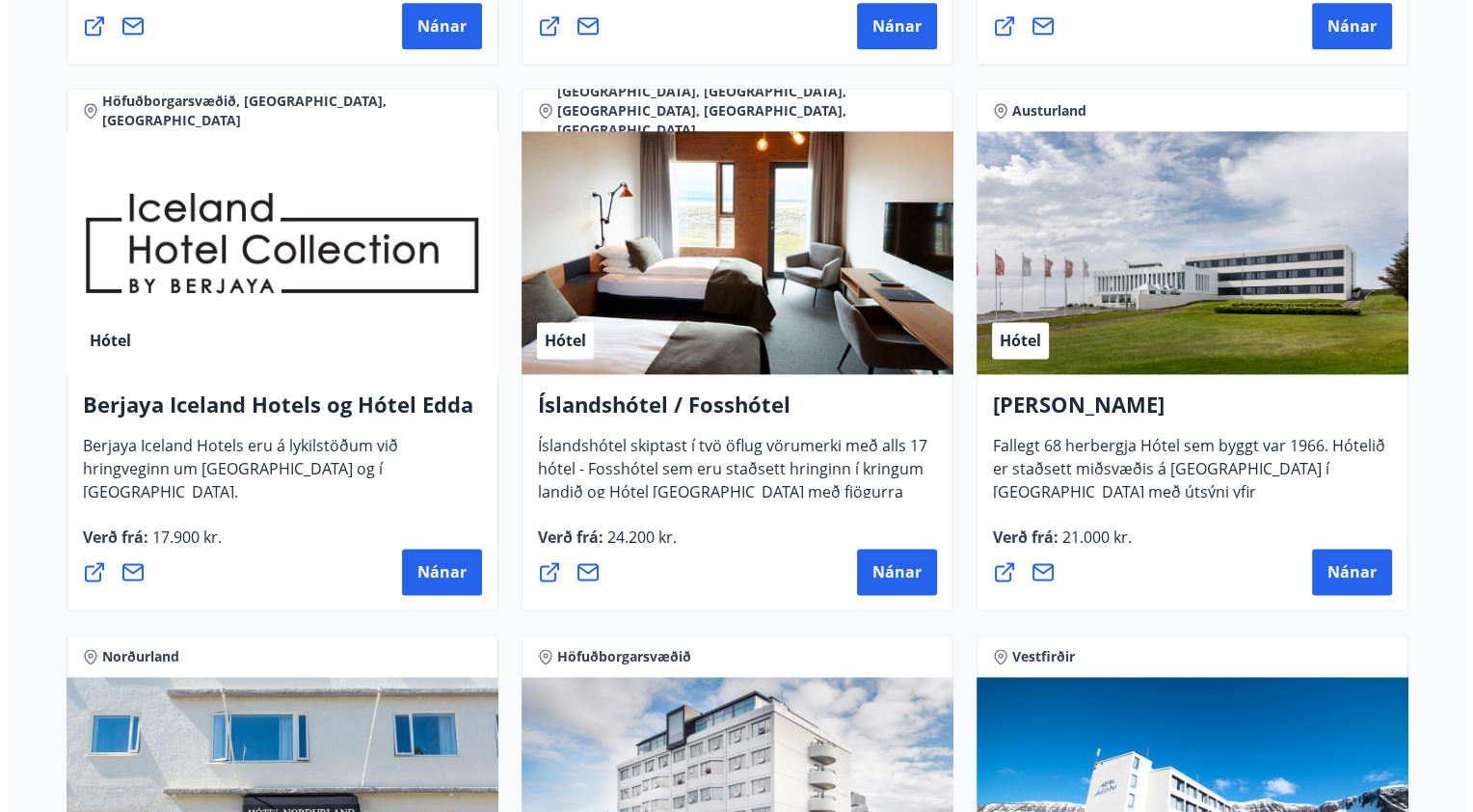
scroll to position [2447, 0]
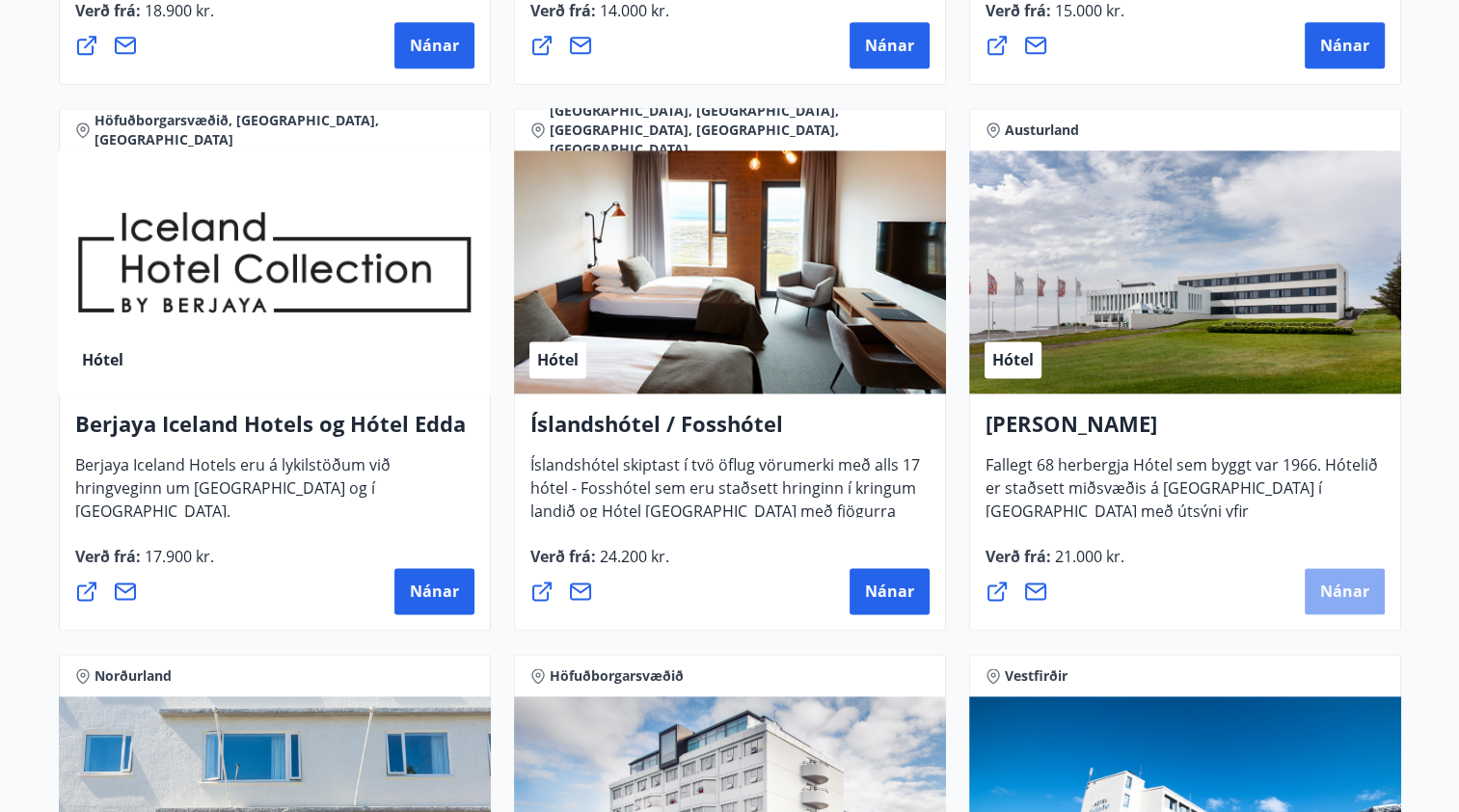
click at [1339, 591] on span "Nánar" at bounding box center [1345, 591] width 49 height 21
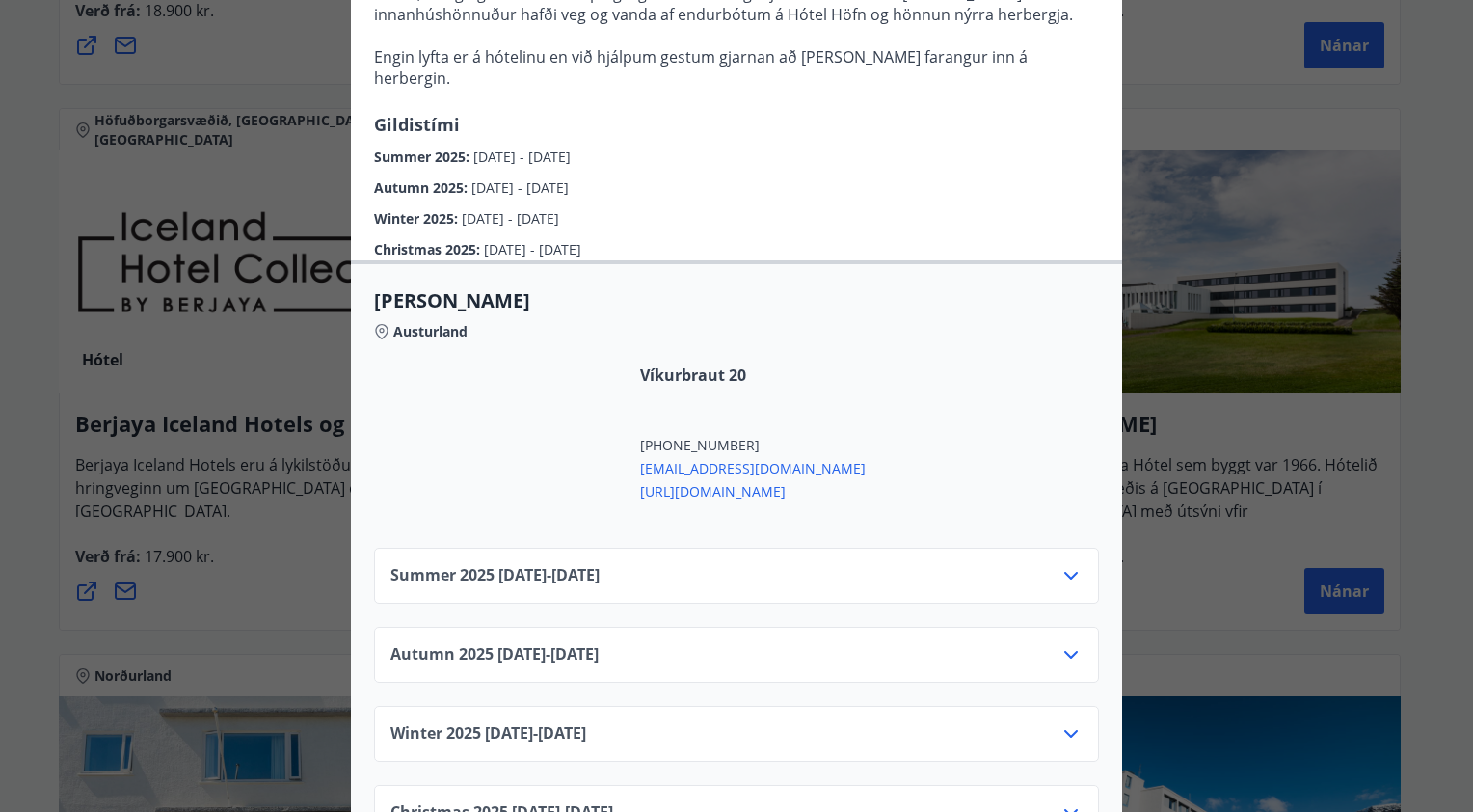
scroll to position [547, 0]
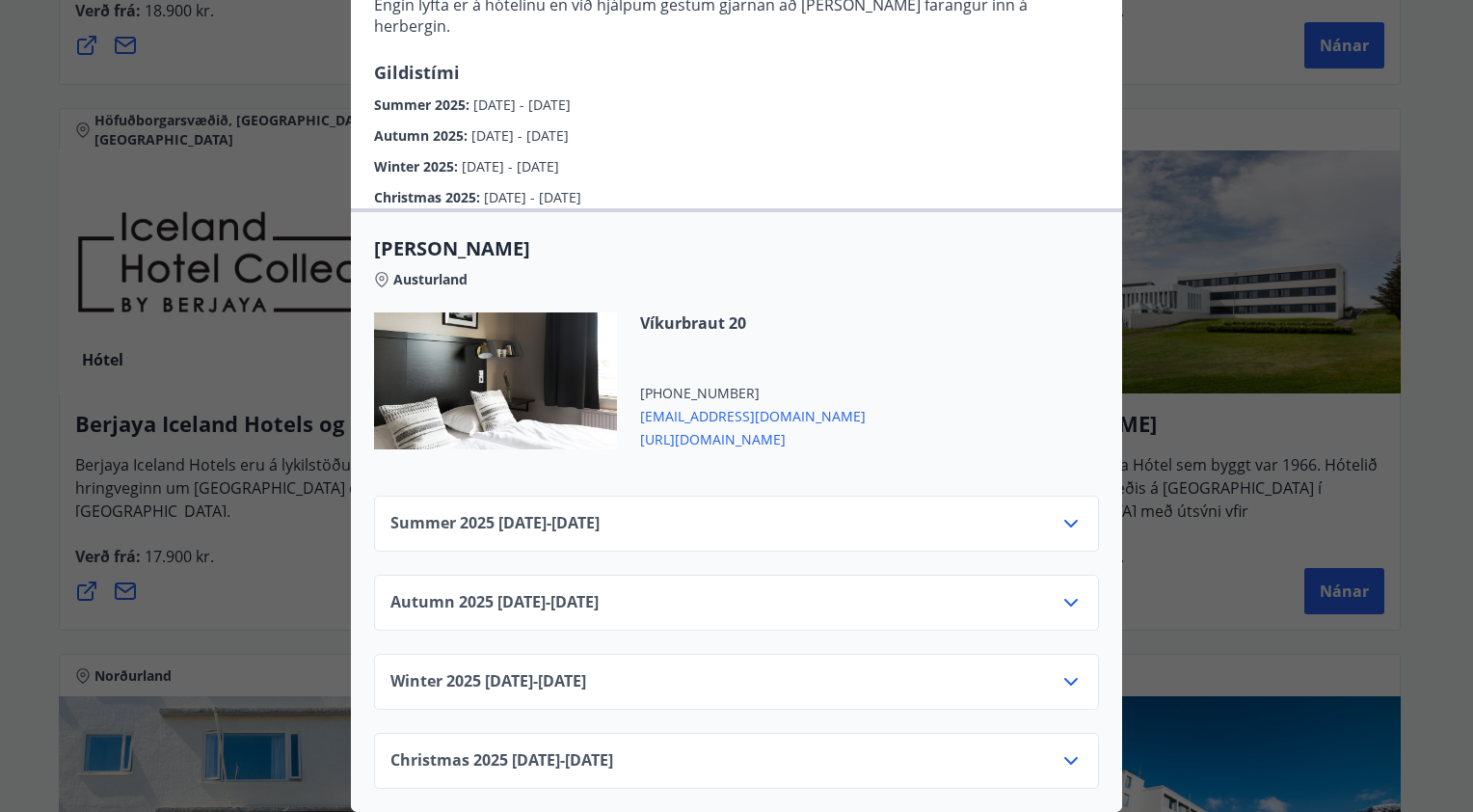
click at [1066, 519] on icon at bounding box center [1071, 523] width 14 height 8
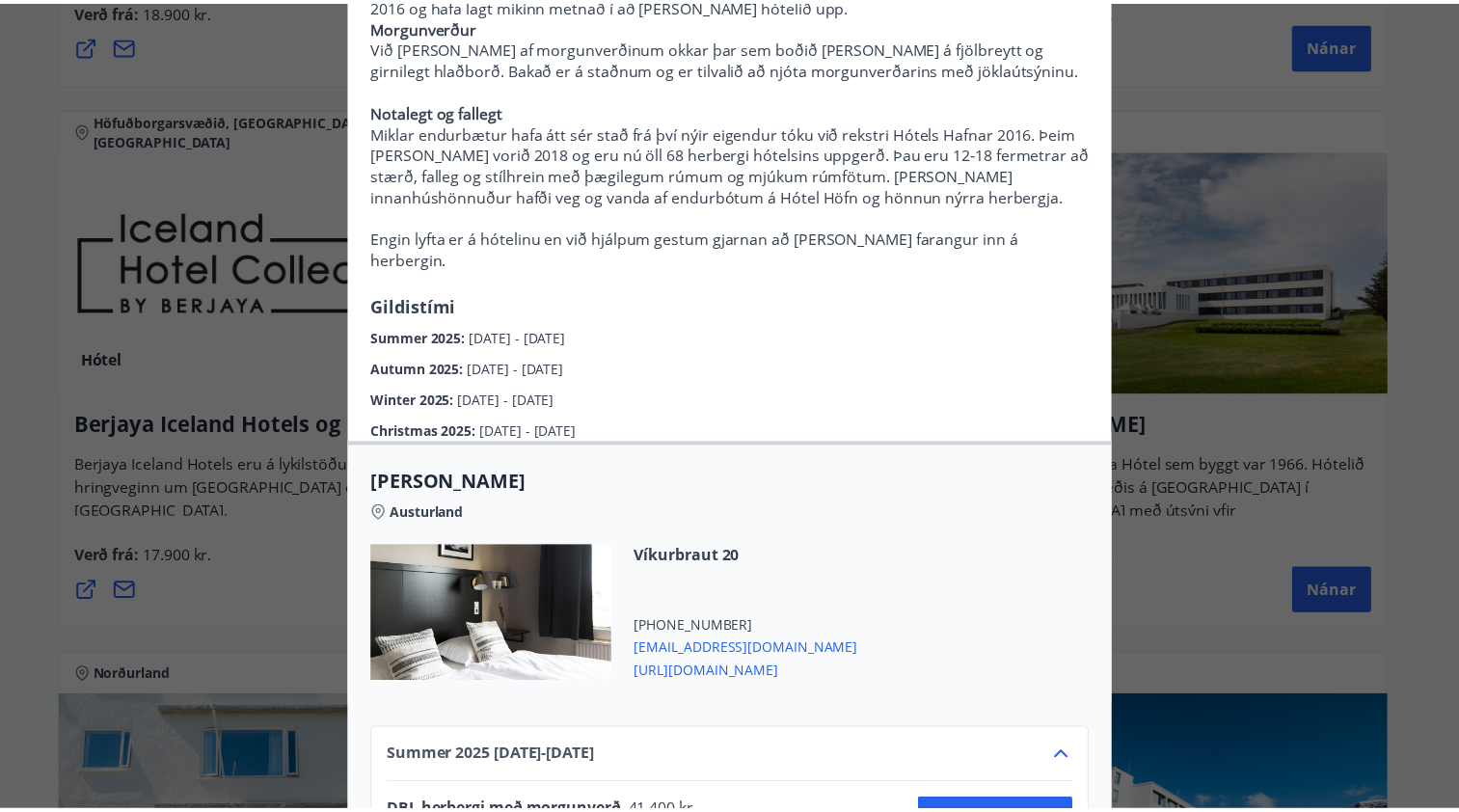
scroll to position [0, 0]
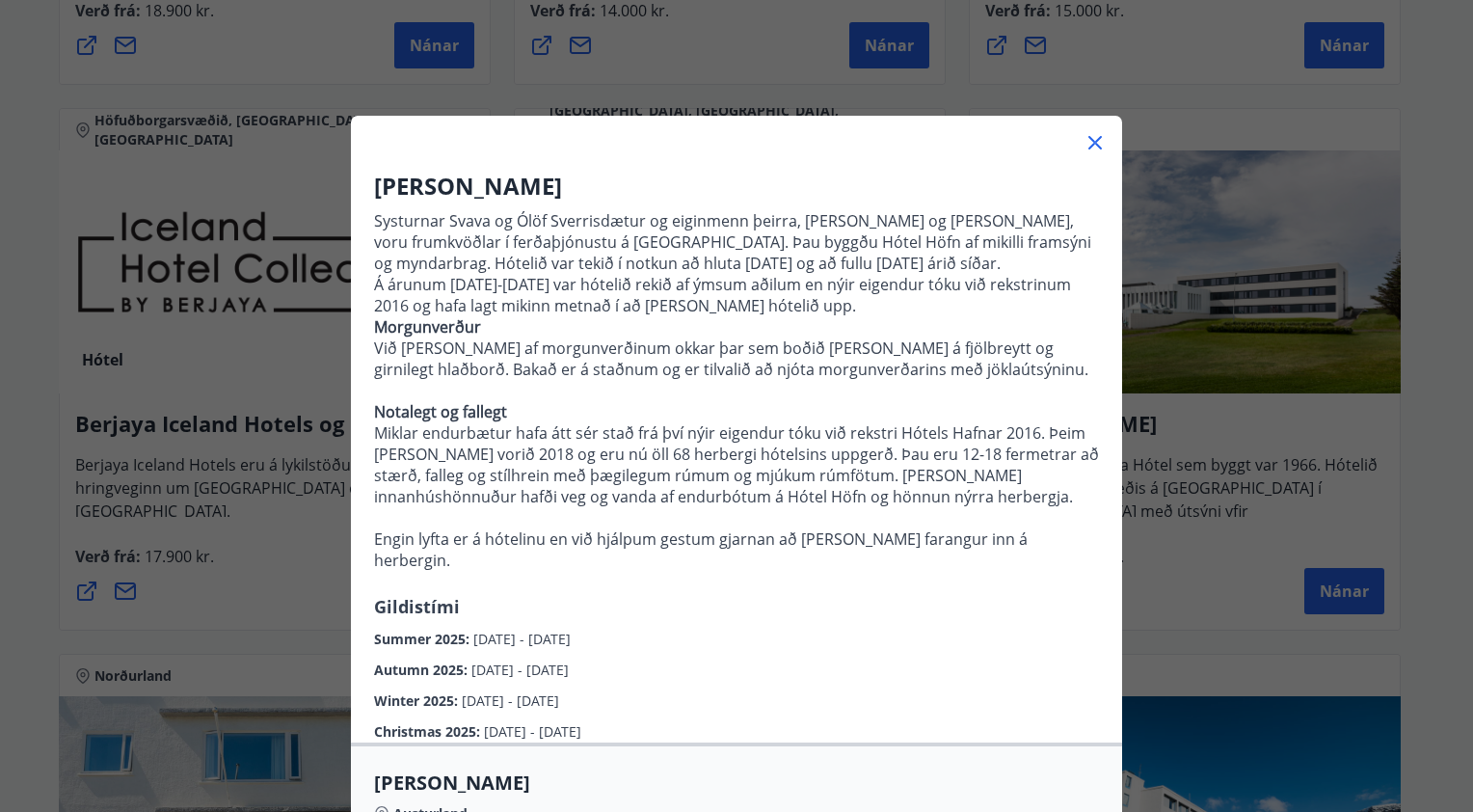
click at [1088, 142] on icon at bounding box center [1095, 142] width 14 height 14
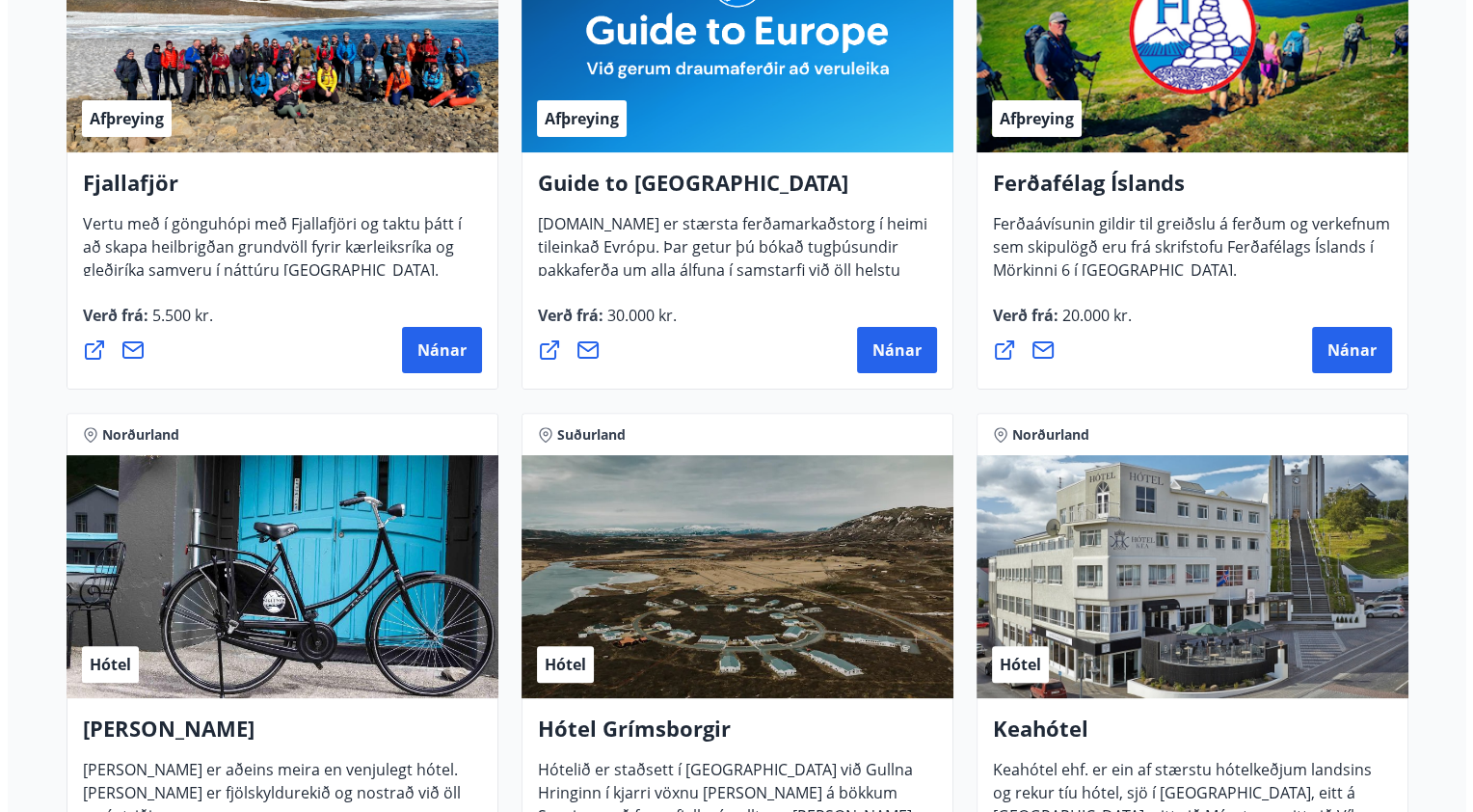
scroll to position [711, 0]
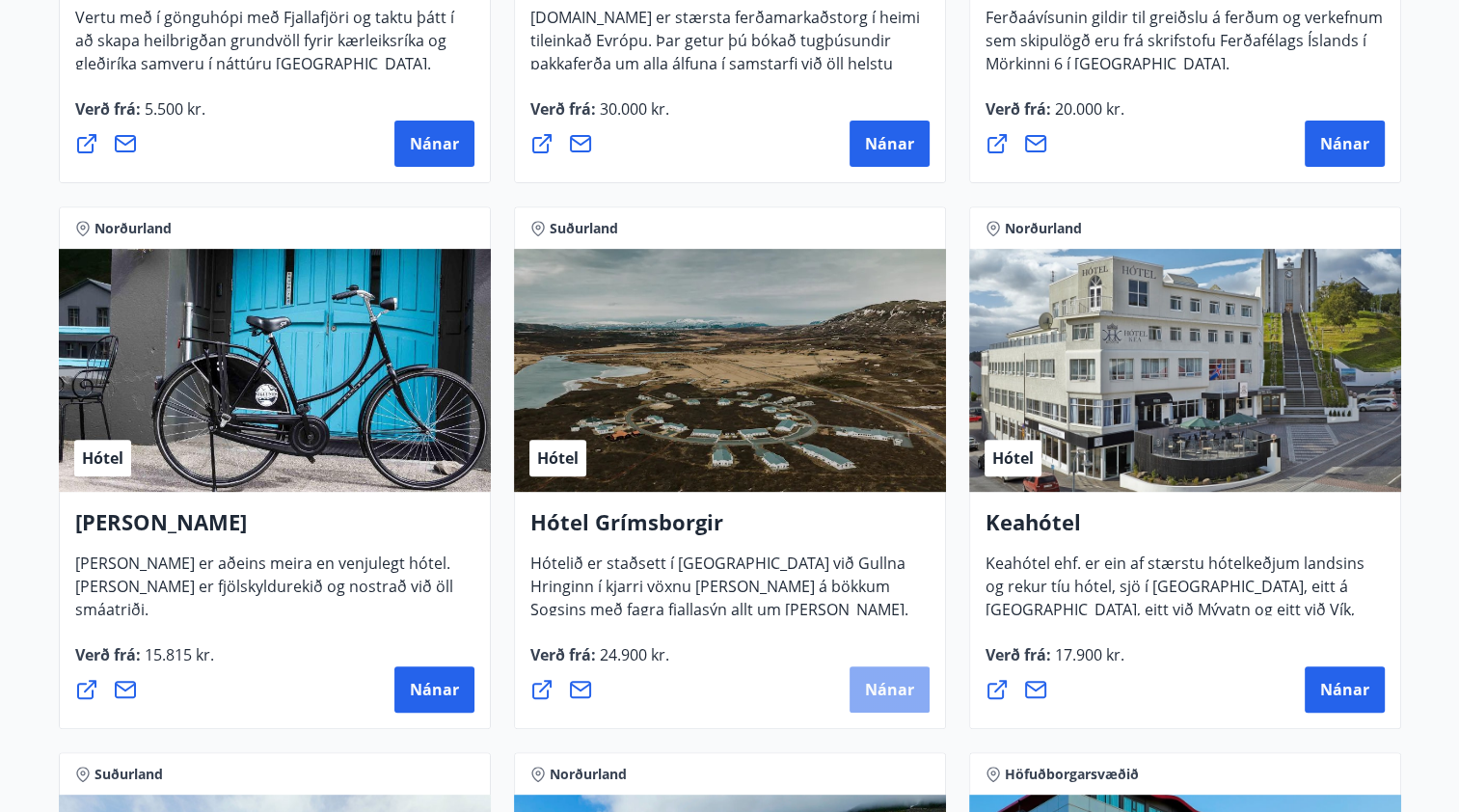
click at [871, 680] on span "Nánar" at bounding box center [889, 689] width 49 height 21
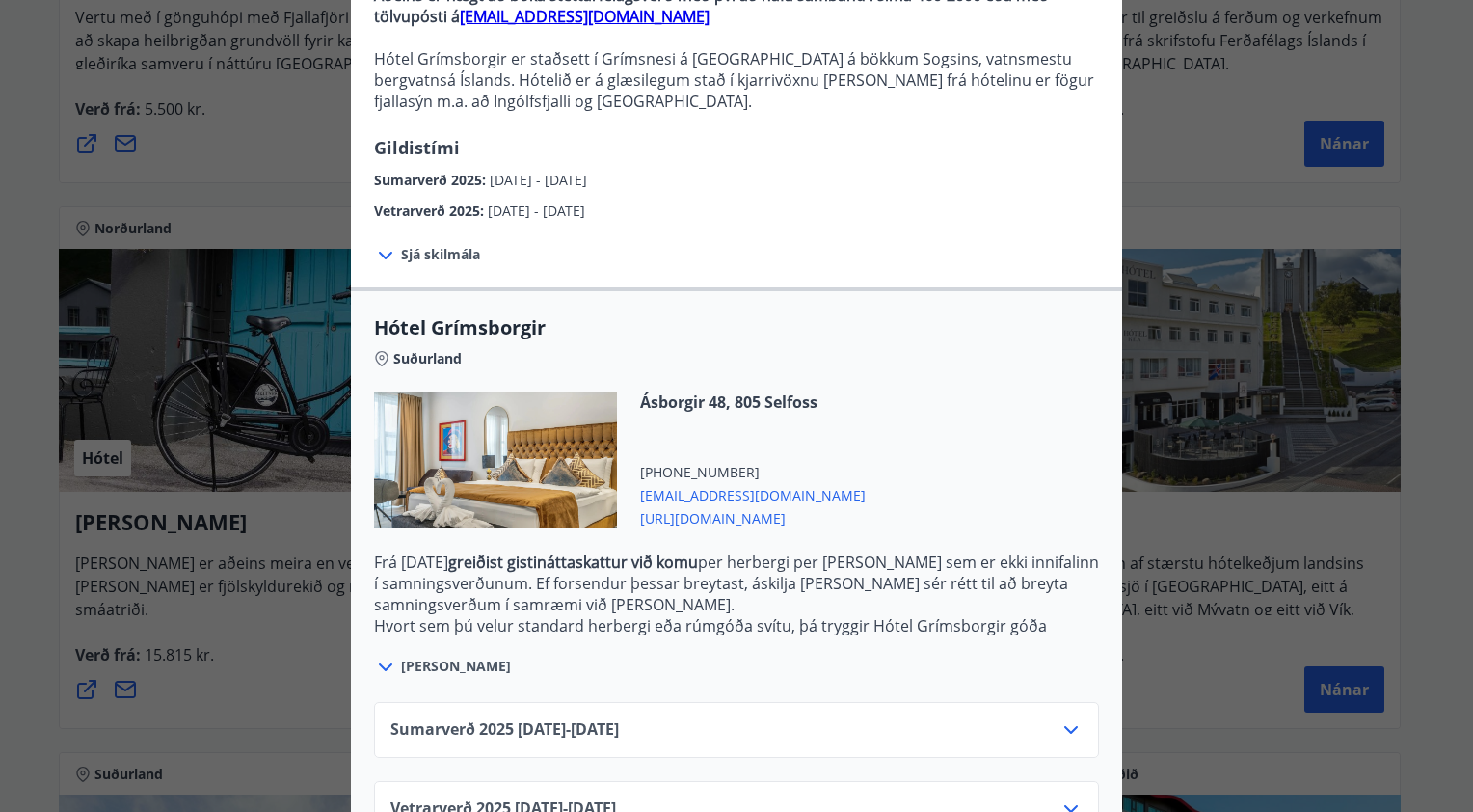
scroll to position [286, 0]
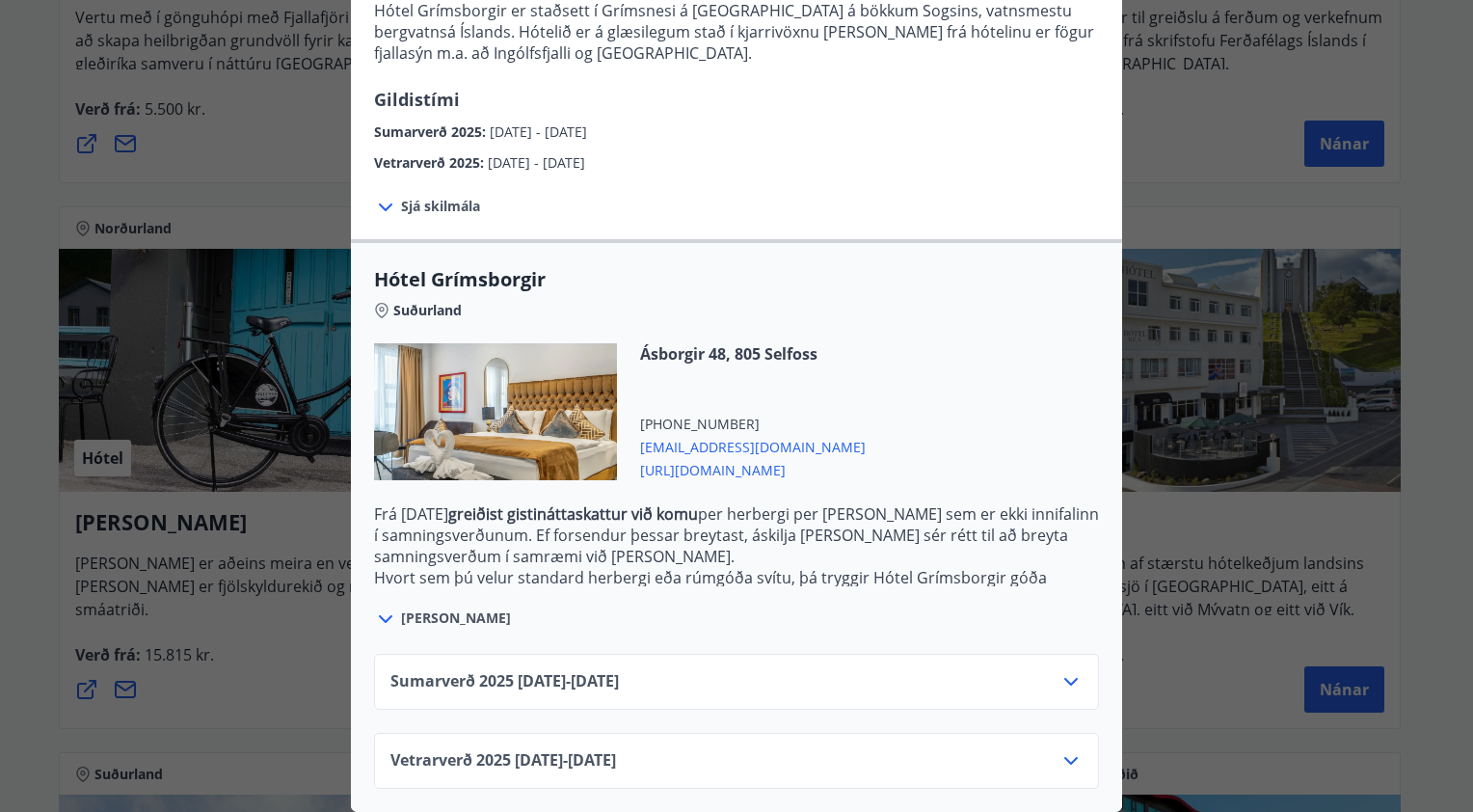
click at [1065, 670] on icon at bounding box center [1071, 681] width 23 height 23
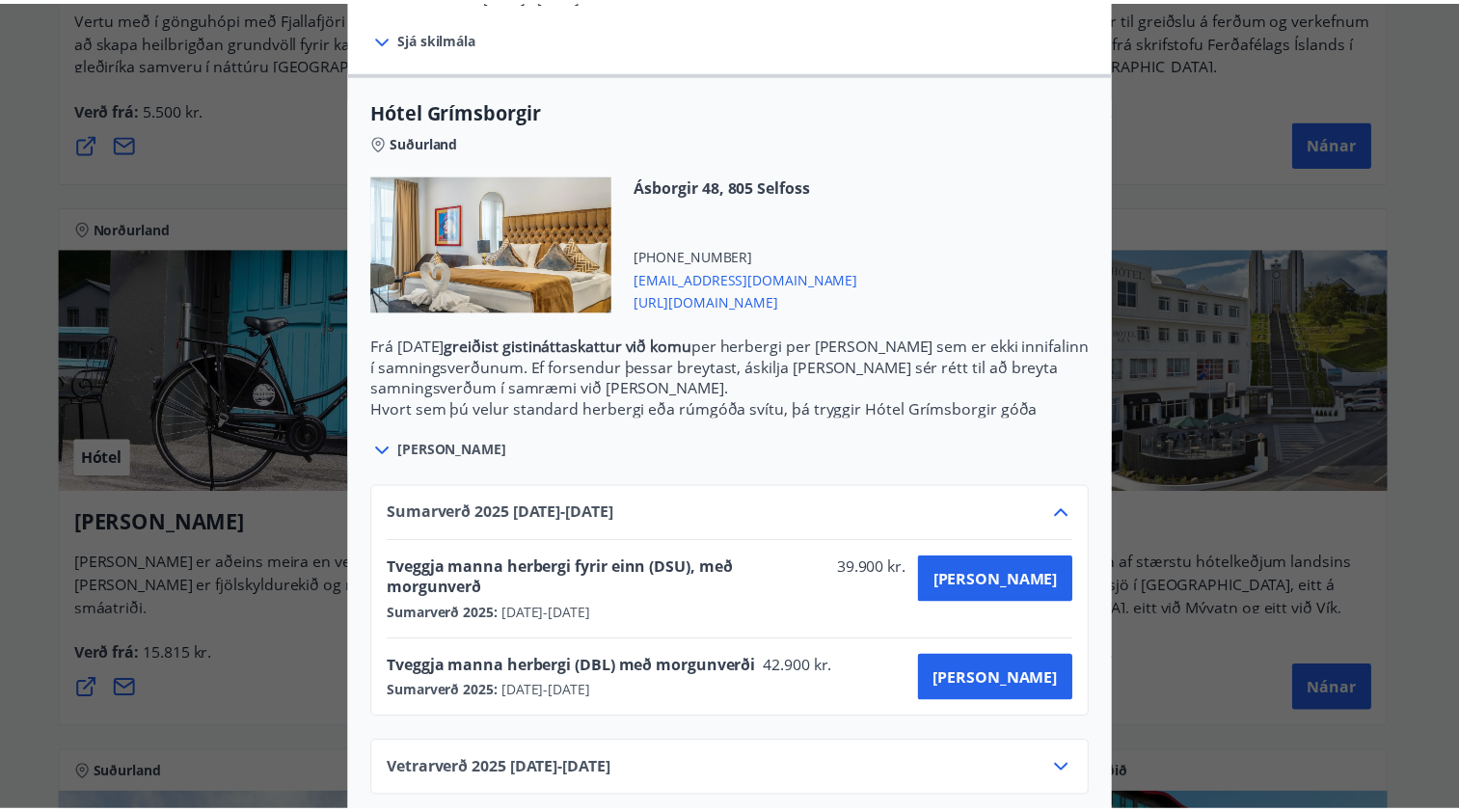
scroll to position [0, 0]
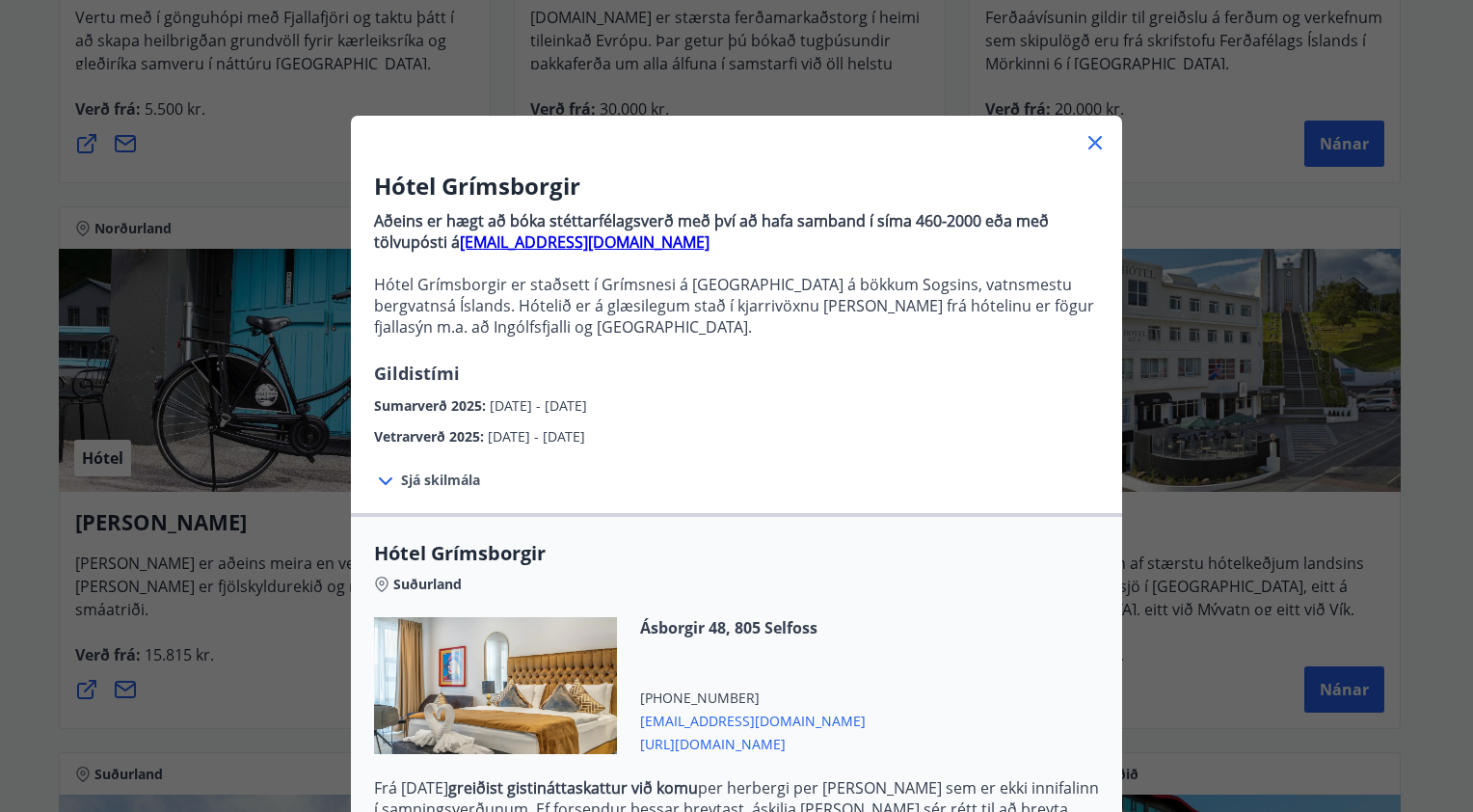
click at [1087, 150] on icon at bounding box center [1095, 142] width 23 height 23
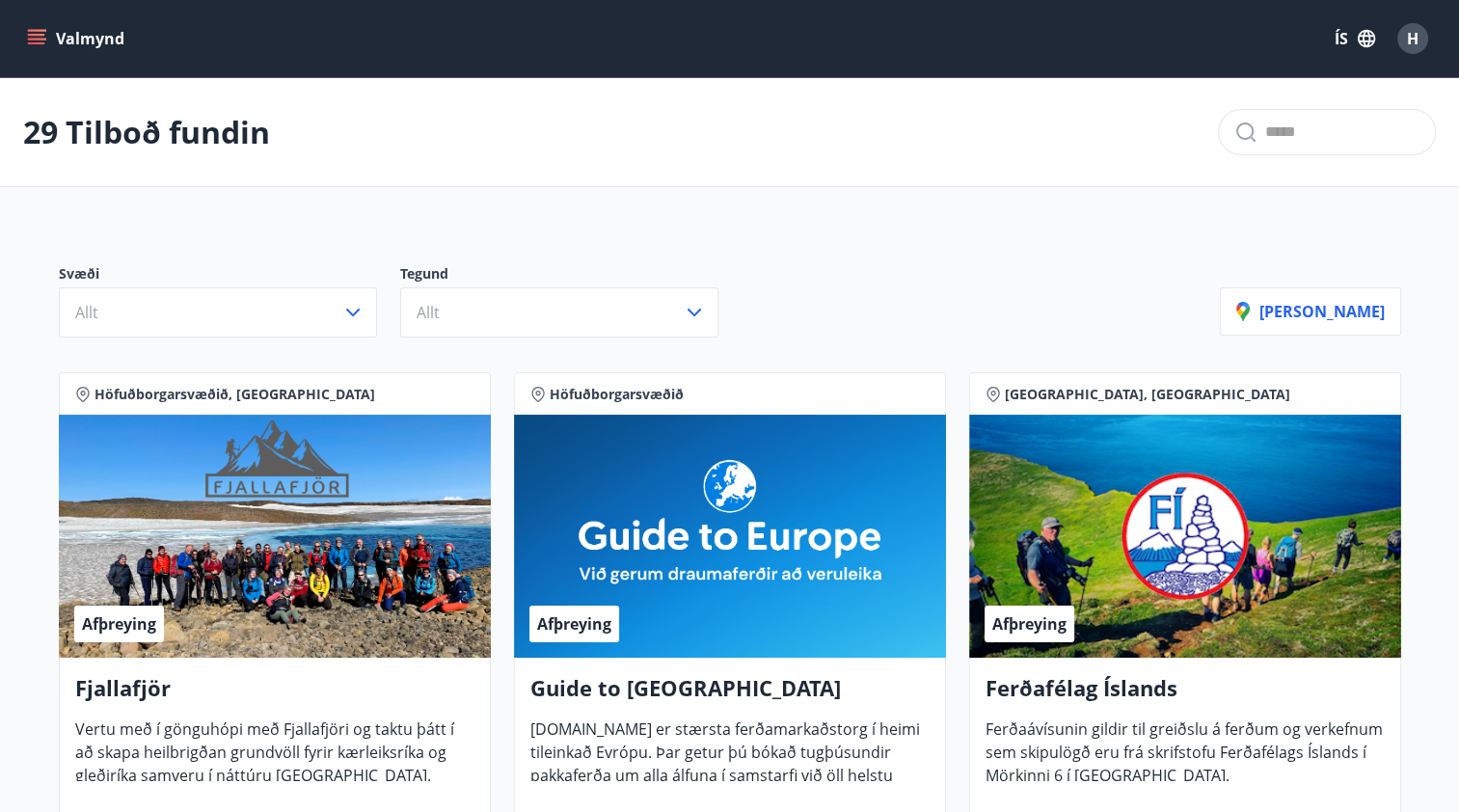
click at [1410, 40] on span "H" at bounding box center [1412, 39] width 12 height 21
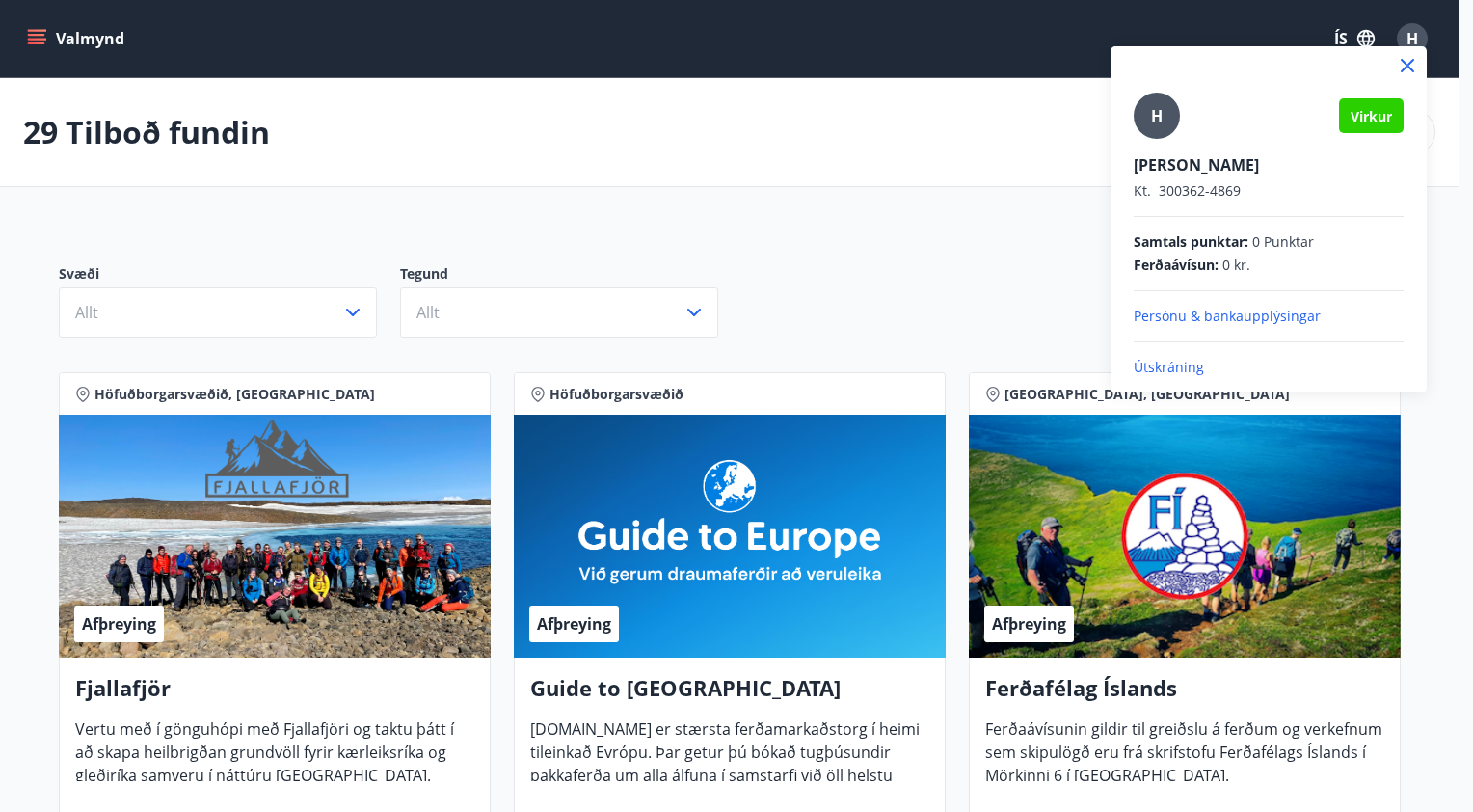
drag, startPoint x: 923, startPoint y: 101, endPoint x: 818, endPoint y: 125, distance: 107.7
click at [913, 109] on div at bounding box center [736, 406] width 1473 height 812
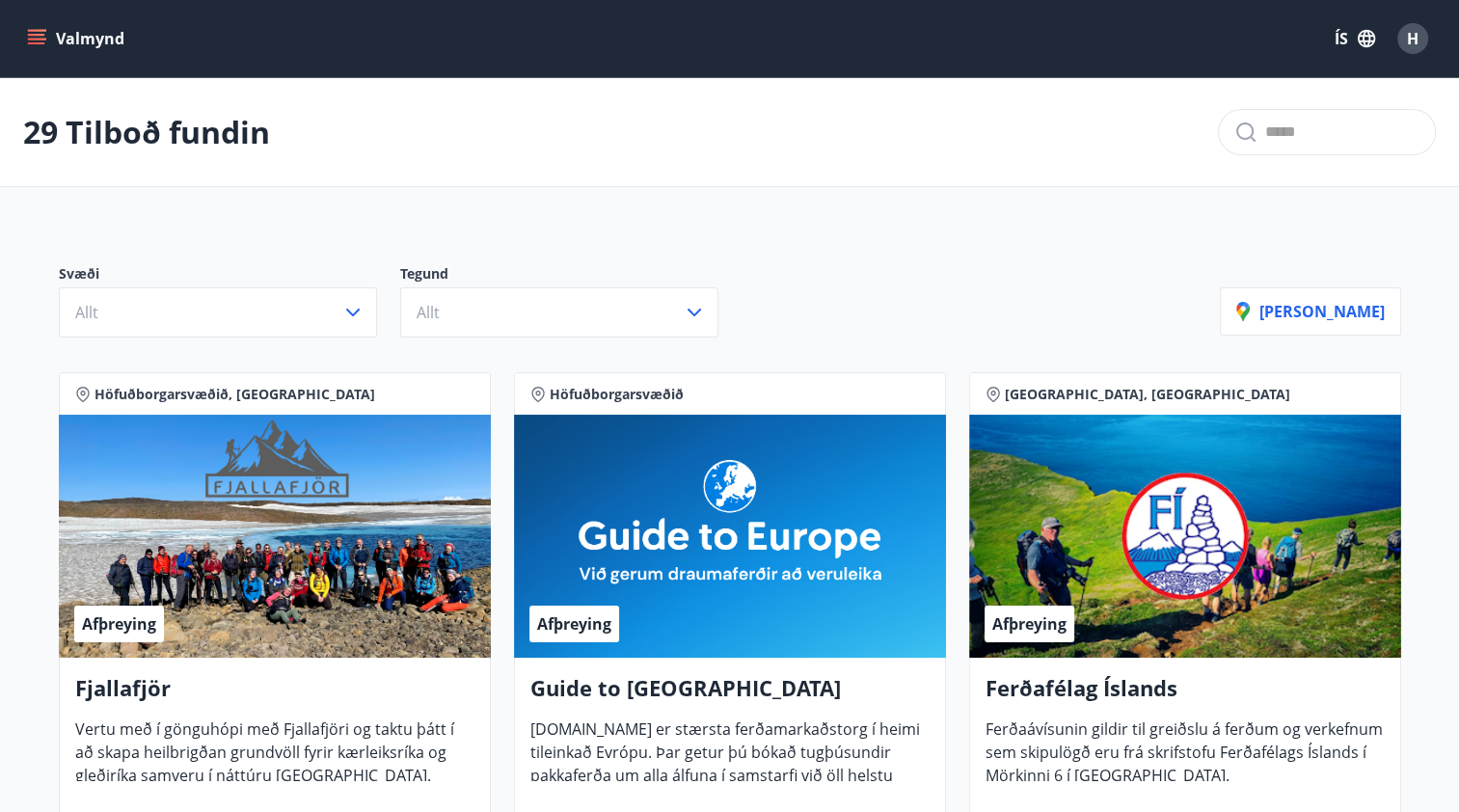
click at [38, 43] on icon "menu" at bounding box center [37, 44] width 17 height 2
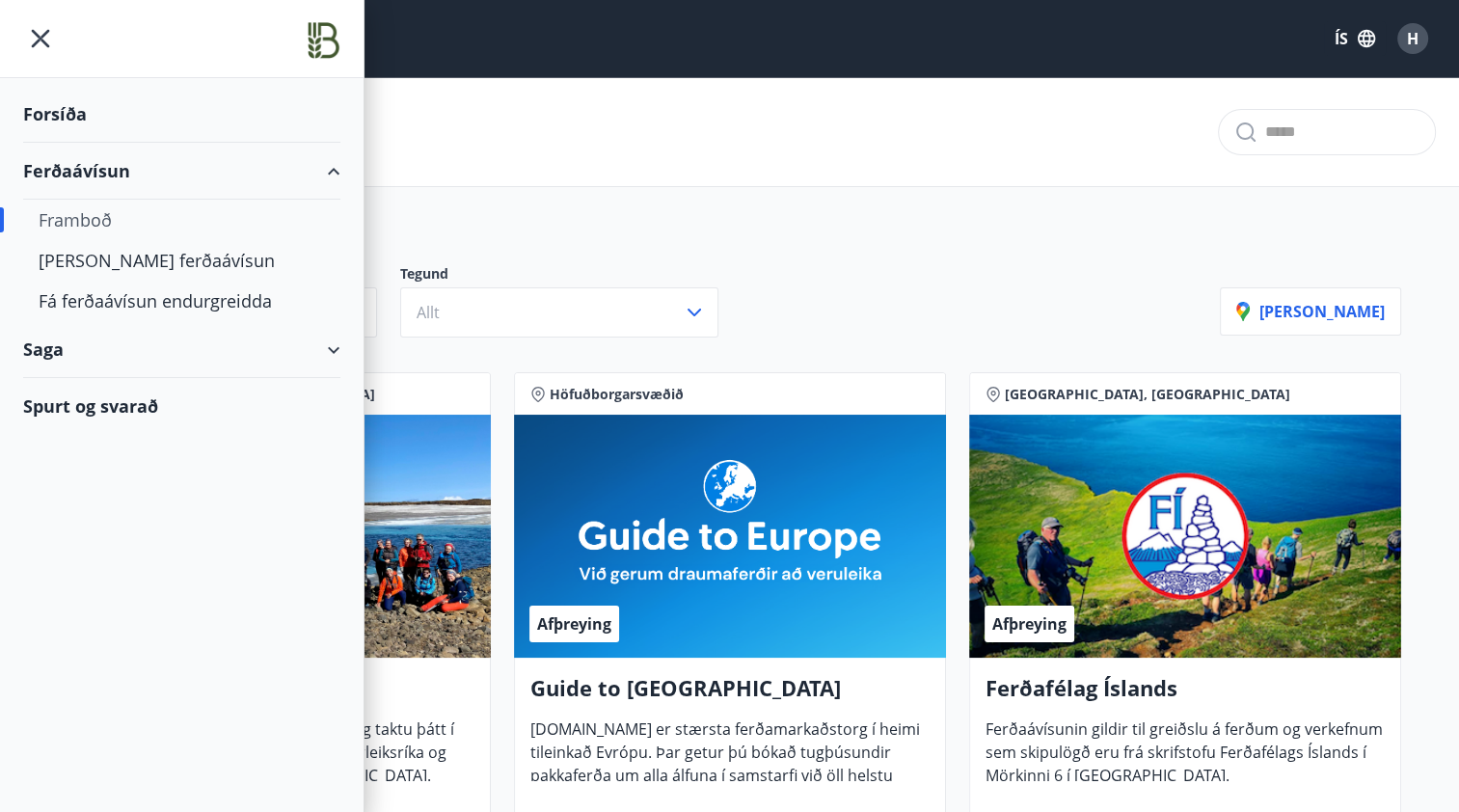
click at [76, 219] on div "Framboð" at bounding box center [181, 220] width 286 height 41
click at [63, 257] on div "[PERSON_NAME] ferðaávísun" at bounding box center [181, 261] width 286 height 41
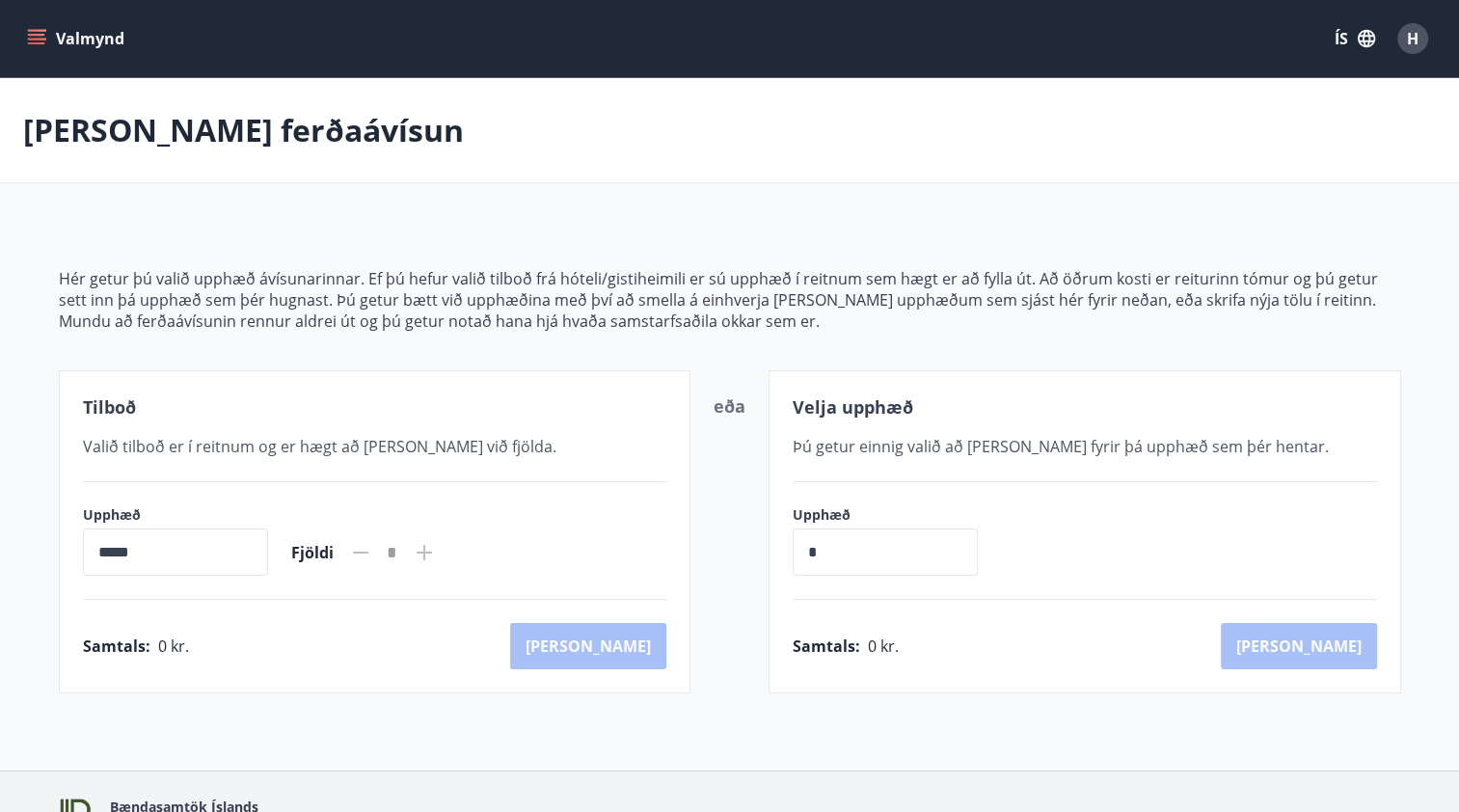
click at [1412, 42] on span "H" at bounding box center [1412, 39] width 12 height 21
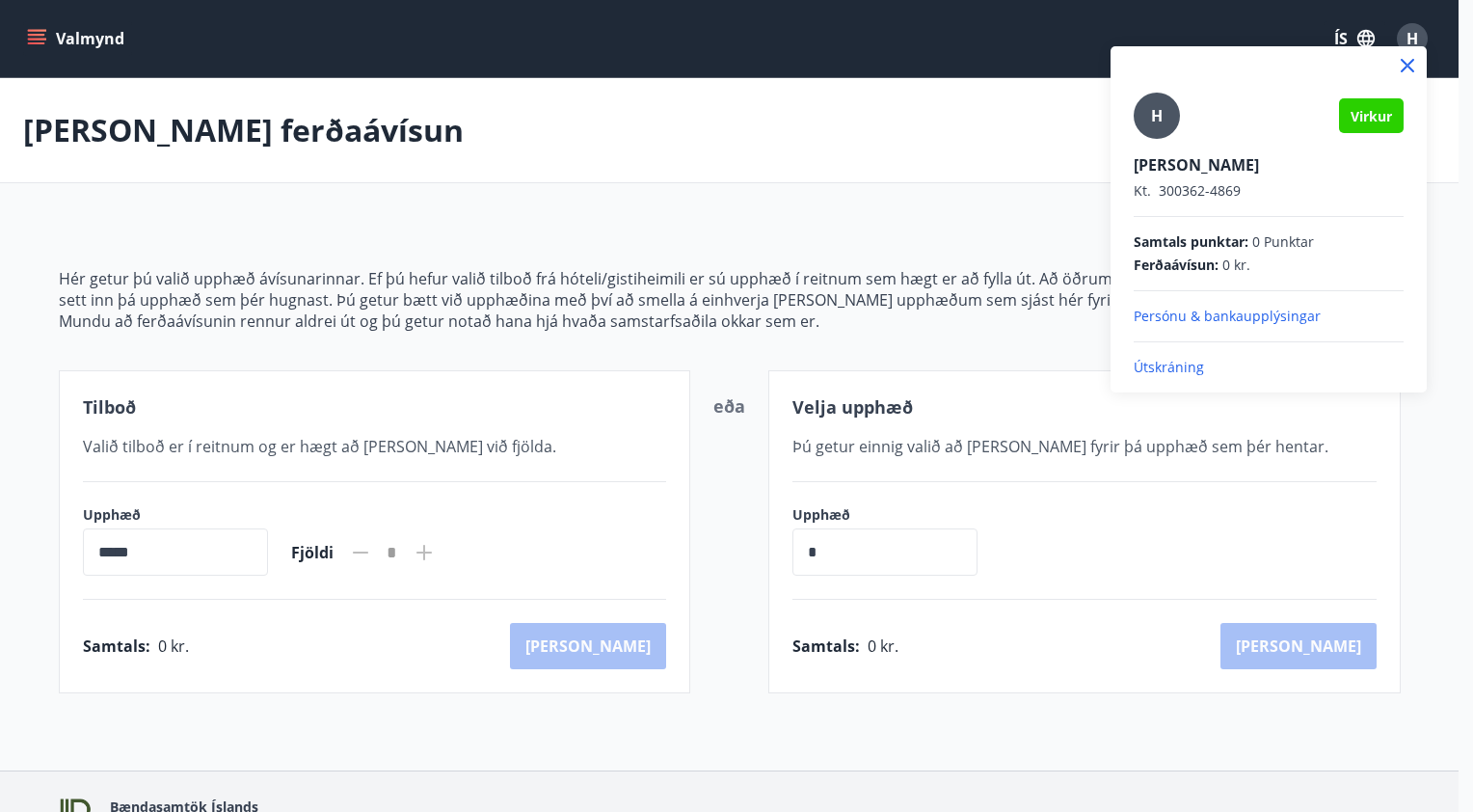
click at [1175, 364] on p "Útskráning" at bounding box center [1269, 367] width 270 height 19
